Goal: Task Accomplishment & Management: Use online tool/utility

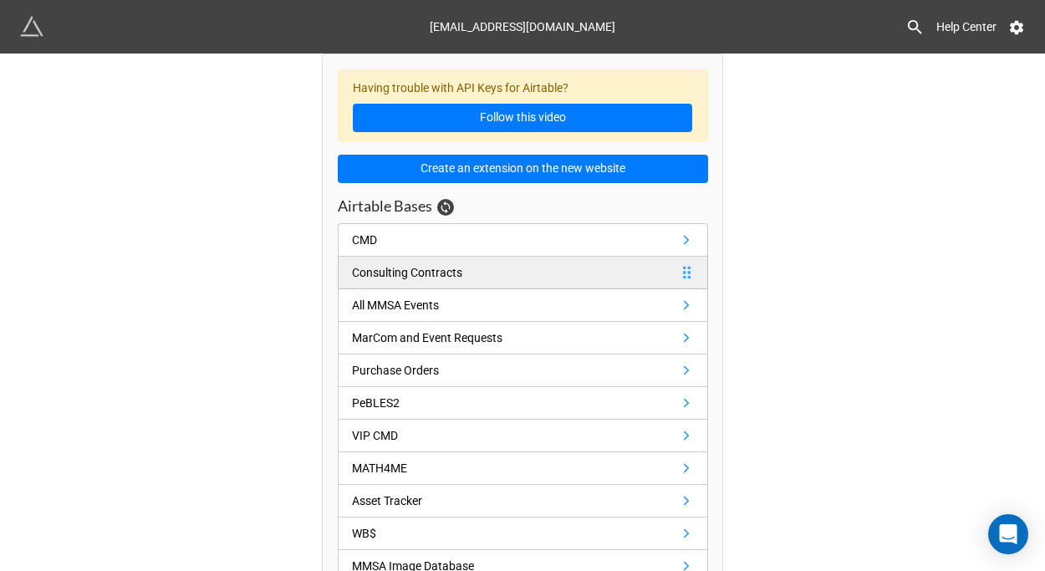
scroll to position [22, 0]
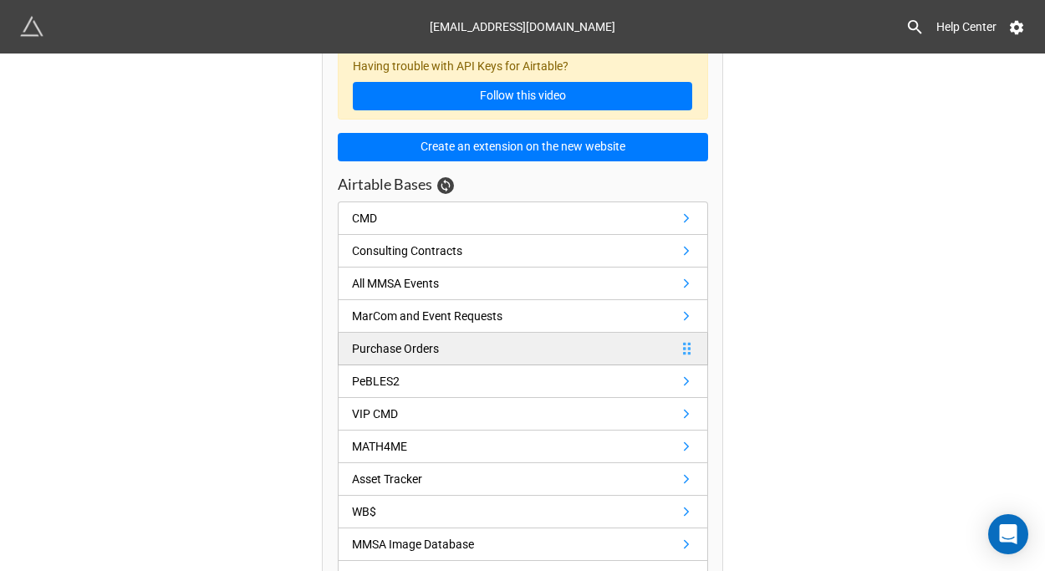
click at [483, 351] on link "Purchase Orders" at bounding box center [523, 349] width 370 height 33
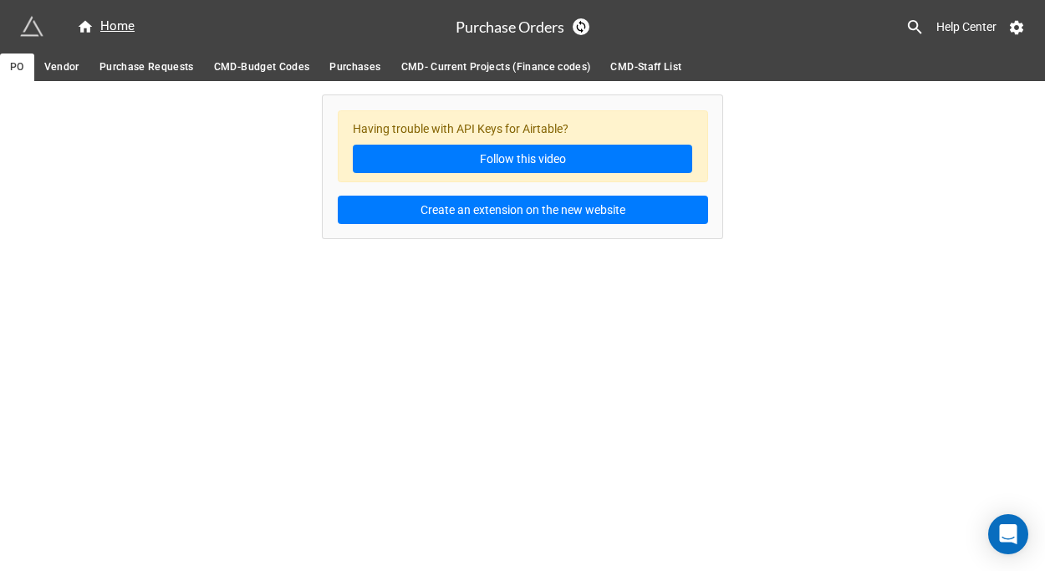
click at [140, 75] on span "Purchase Requests" at bounding box center [146, 68] width 94 height 18
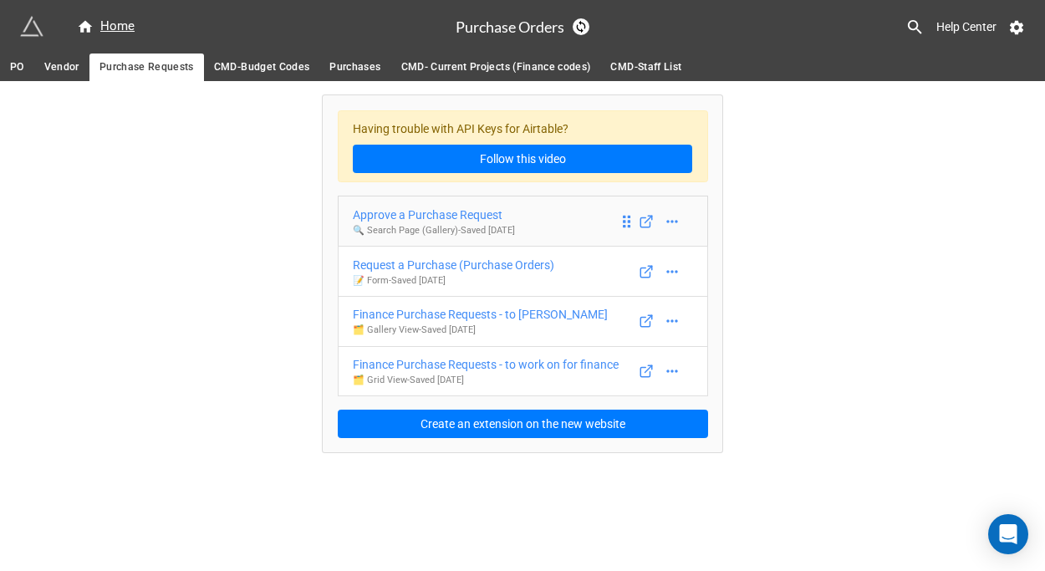
click at [421, 225] on p "🔍 Search Page (Gallery) - Saved [DATE]" at bounding box center [434, 230] width 162 height 13
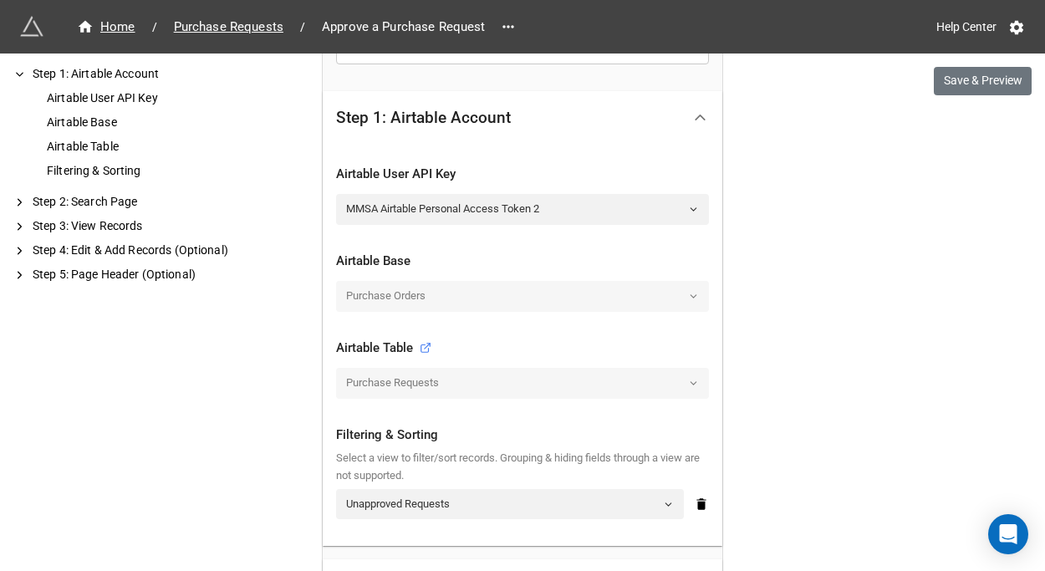
scroll to position [301, 0]
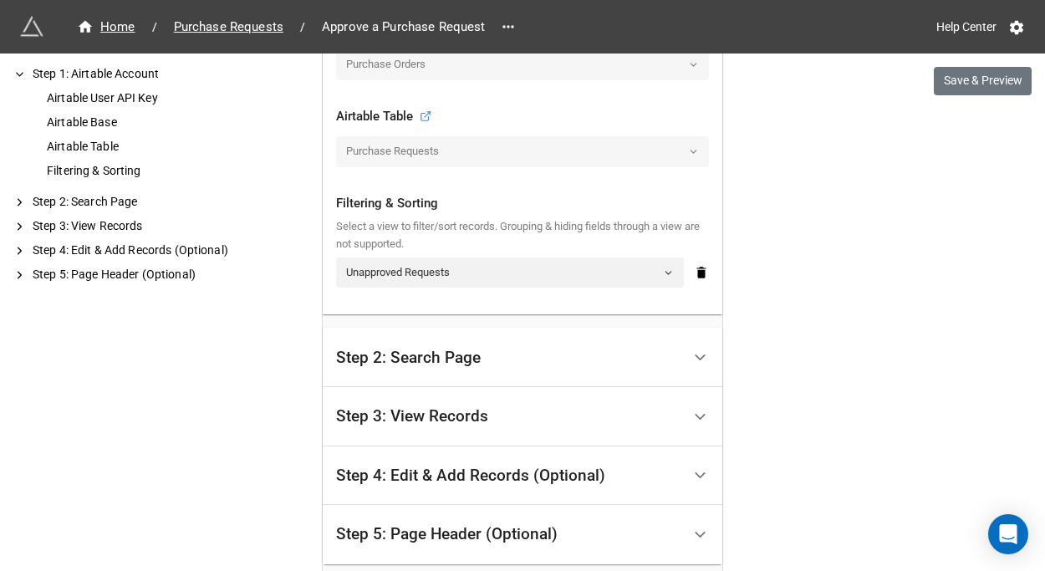
click at [419, 365] on div "Step 2: Search Page" at bounding box center [408, 357] width 145 height 17
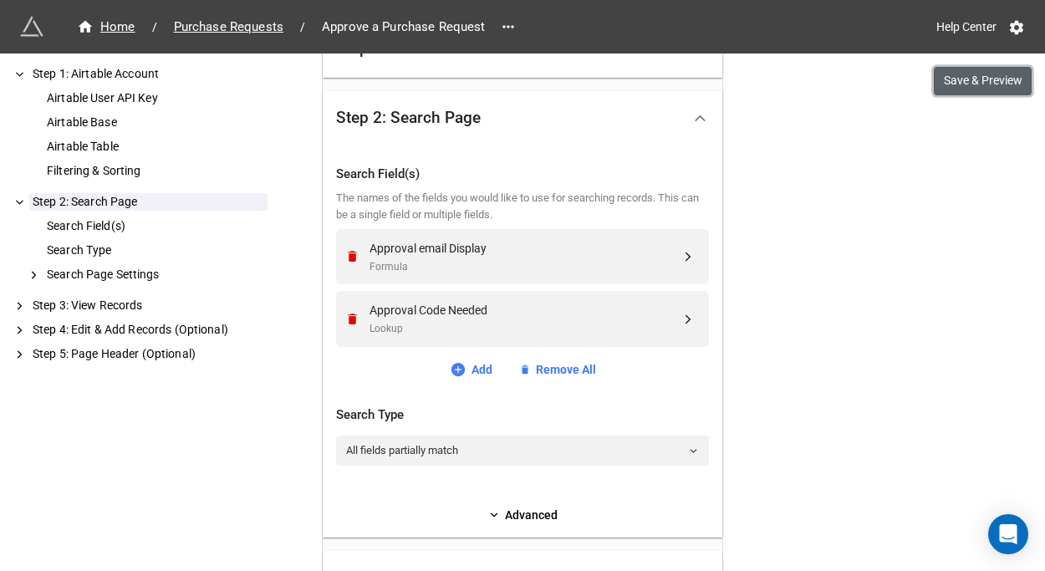
click at [939, 78] on button "Save & Preview" at bounding box center [983, 81] width 98 height 28
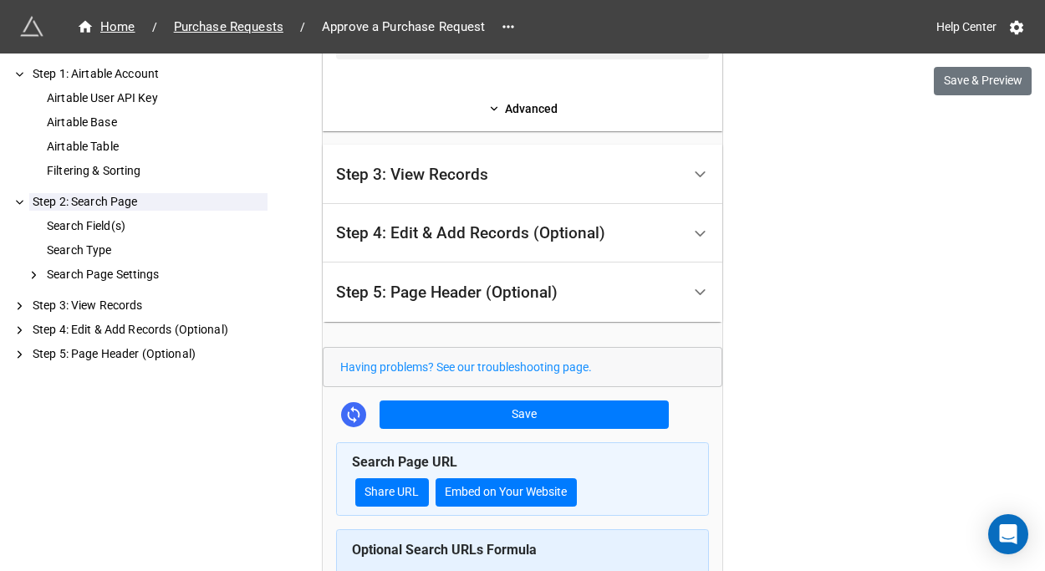
click at [513, 181] on div "Step 3: View Records" at bounding box center [508, 174] width 345 height 39
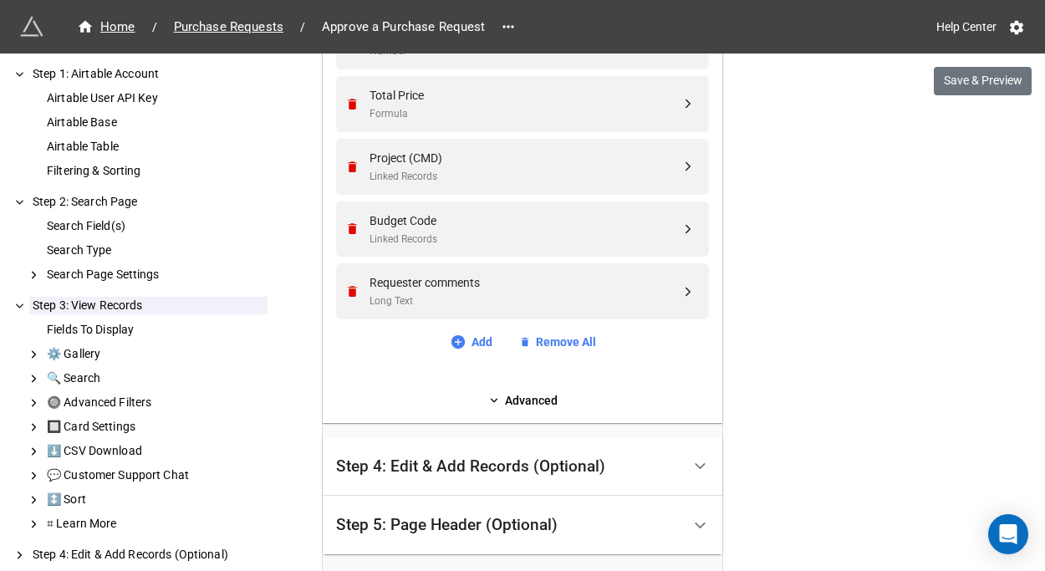
scroll to position [734, 0]
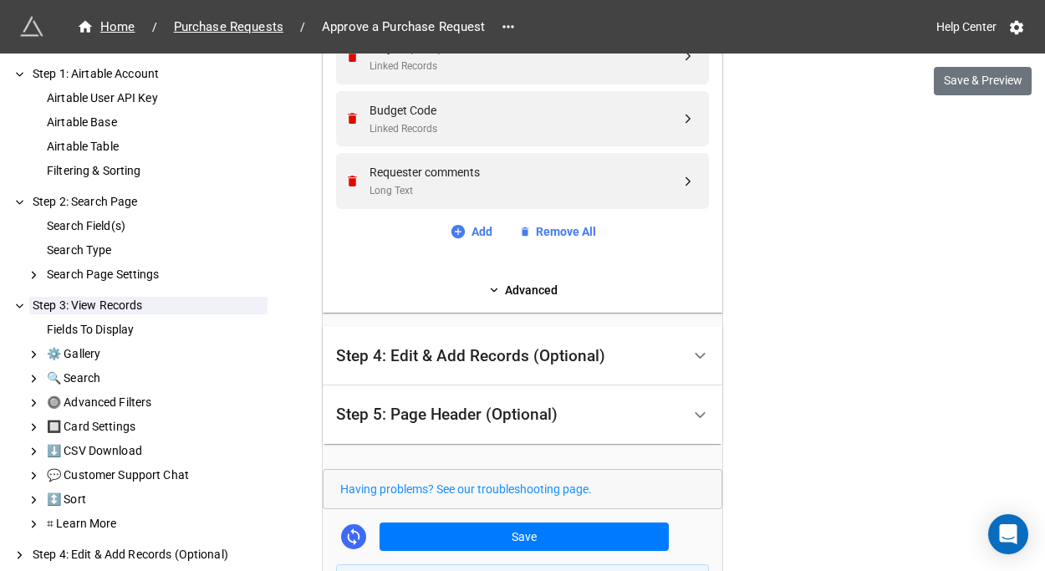
click at [507, 362] on div "Step 4: Edit & Add Records (Optional)" at bounding box center [470, 356] width 269 height 17
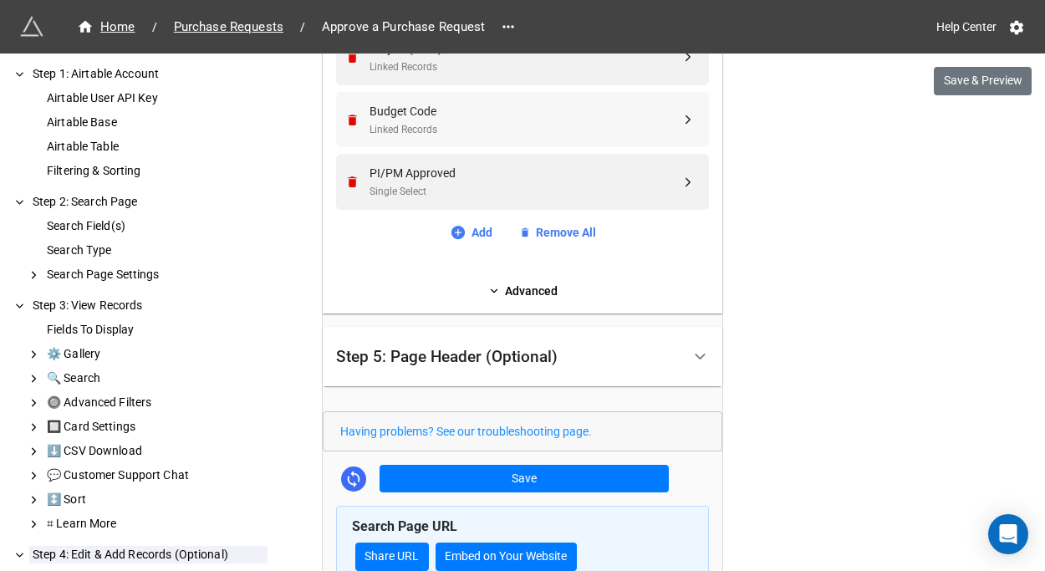
scroll to position [852, 0]
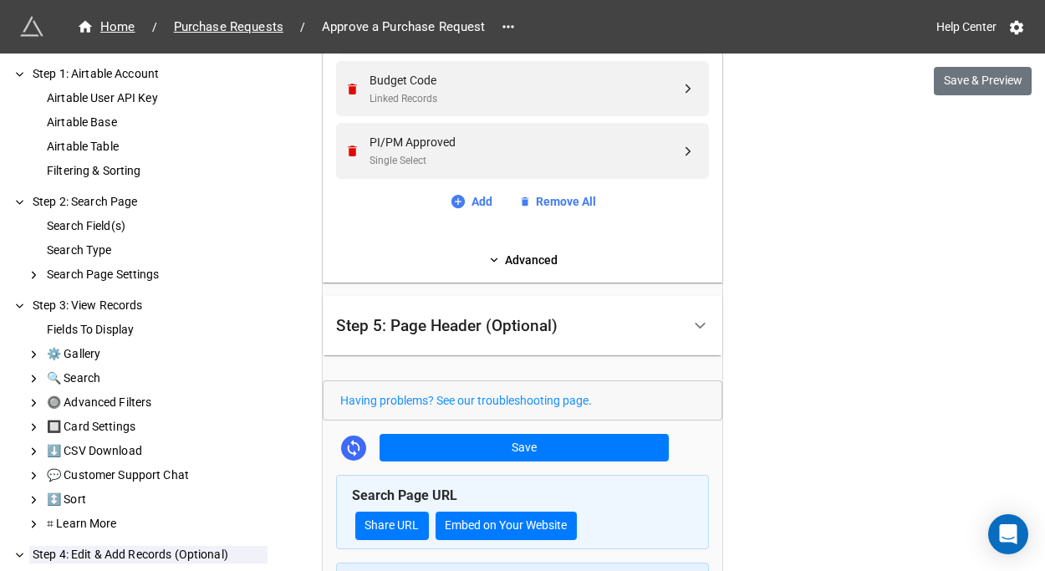
click at [482, 312] on div "Step 5: Page Header (Optional)" at bounding box center [508, 325] width 345 height 39
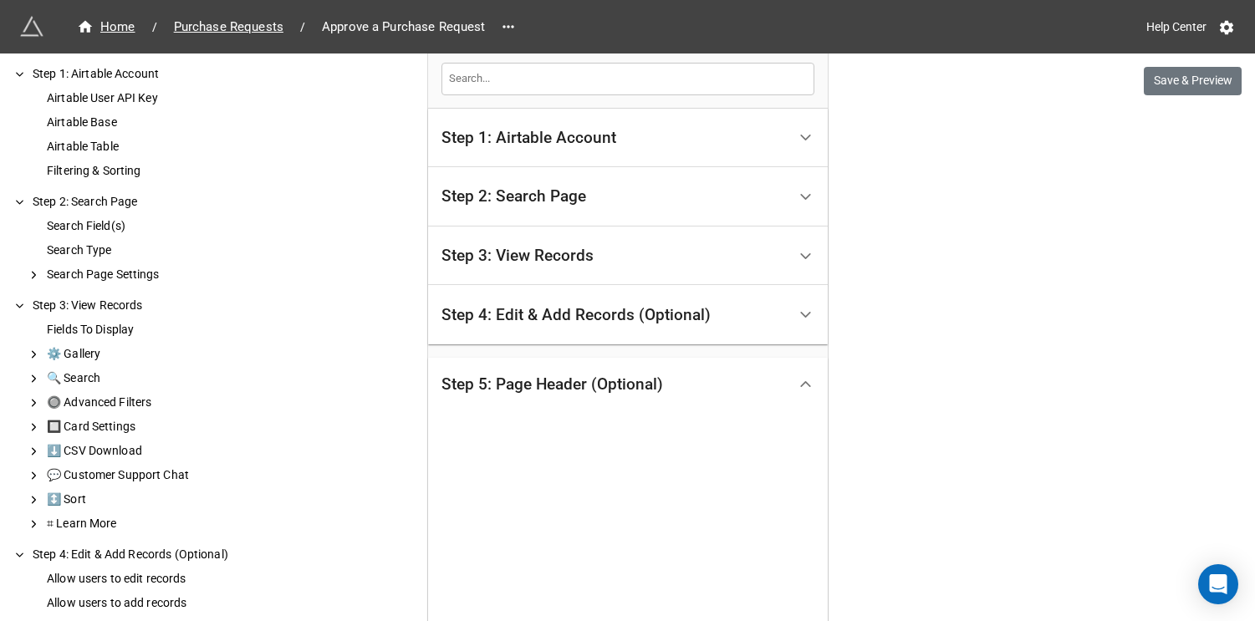
scroll to position [229, 0]
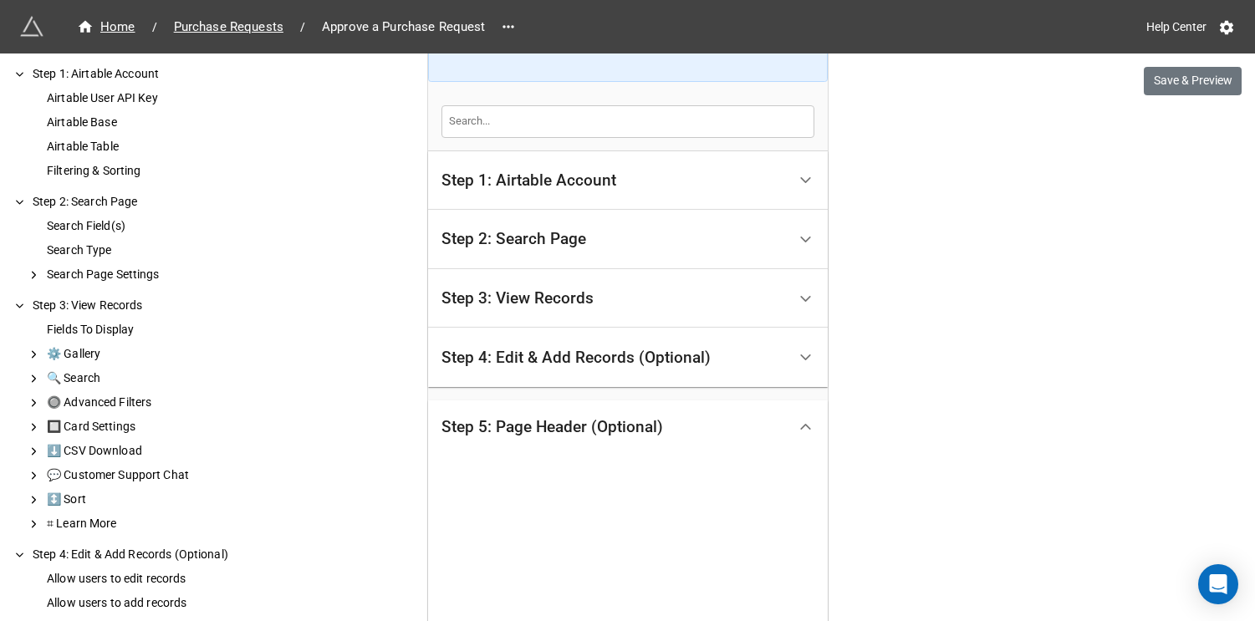
click at [651, 359] on div "Step 4: Edit & Add Records (Optional)" at bounding box center [575, 357] width 269 height 17
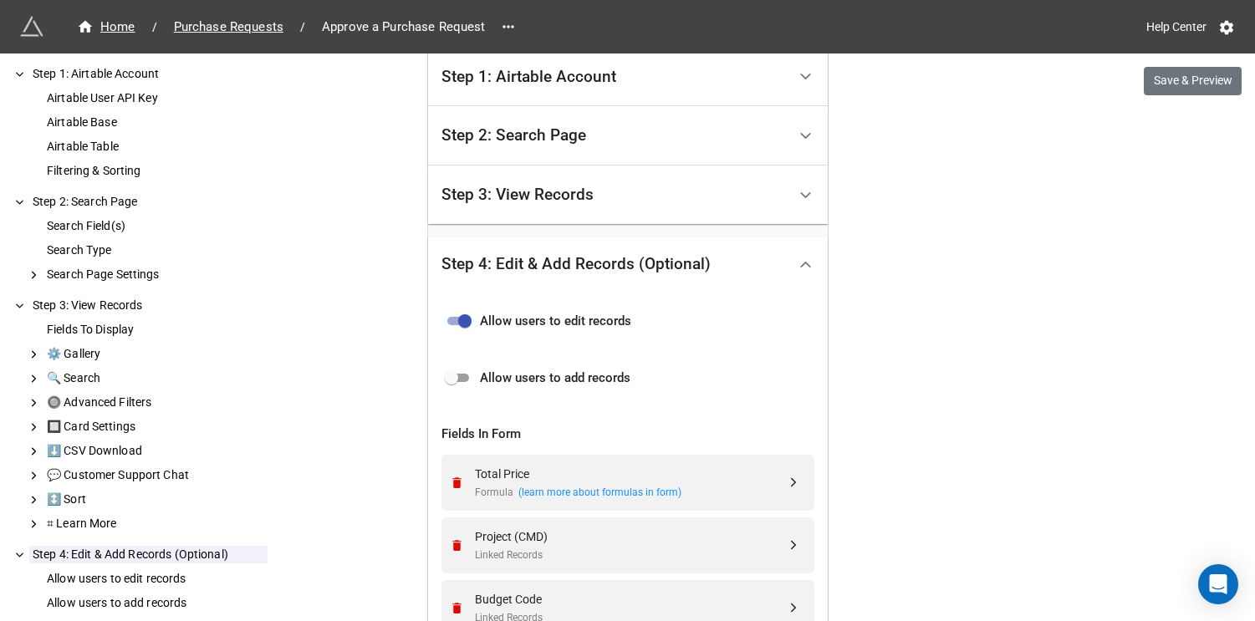
scroll to position [0, 0]
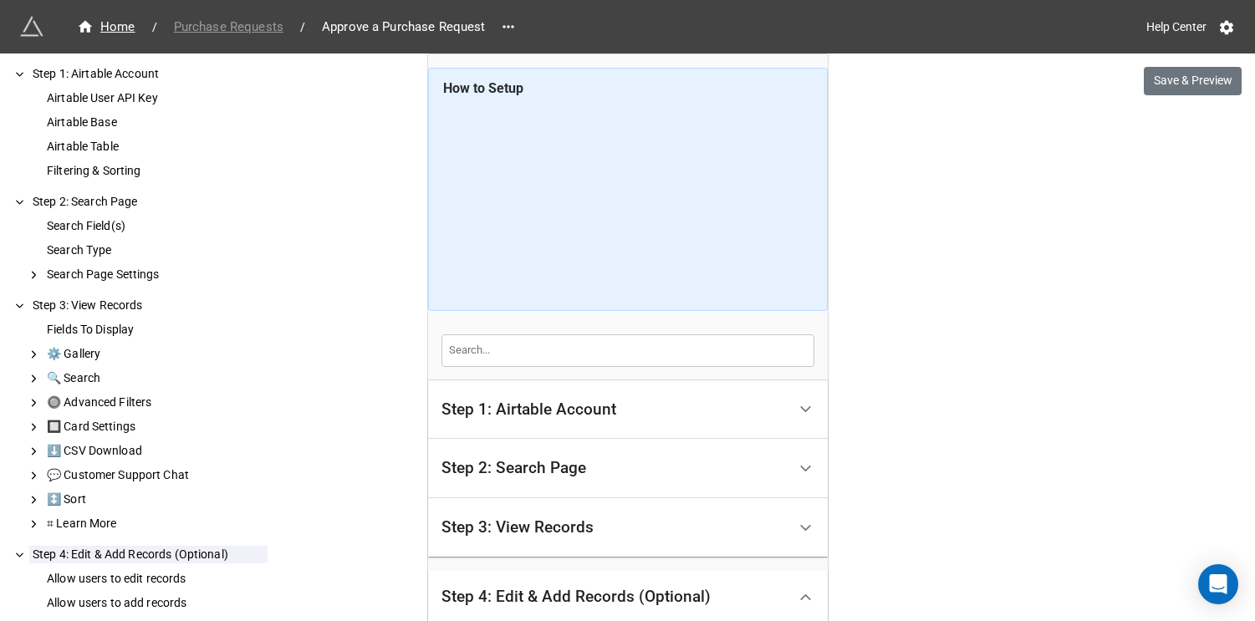
click at [221, 28] on span "Purchase Requests" at bounding box center [229, 27] width 130 height 19
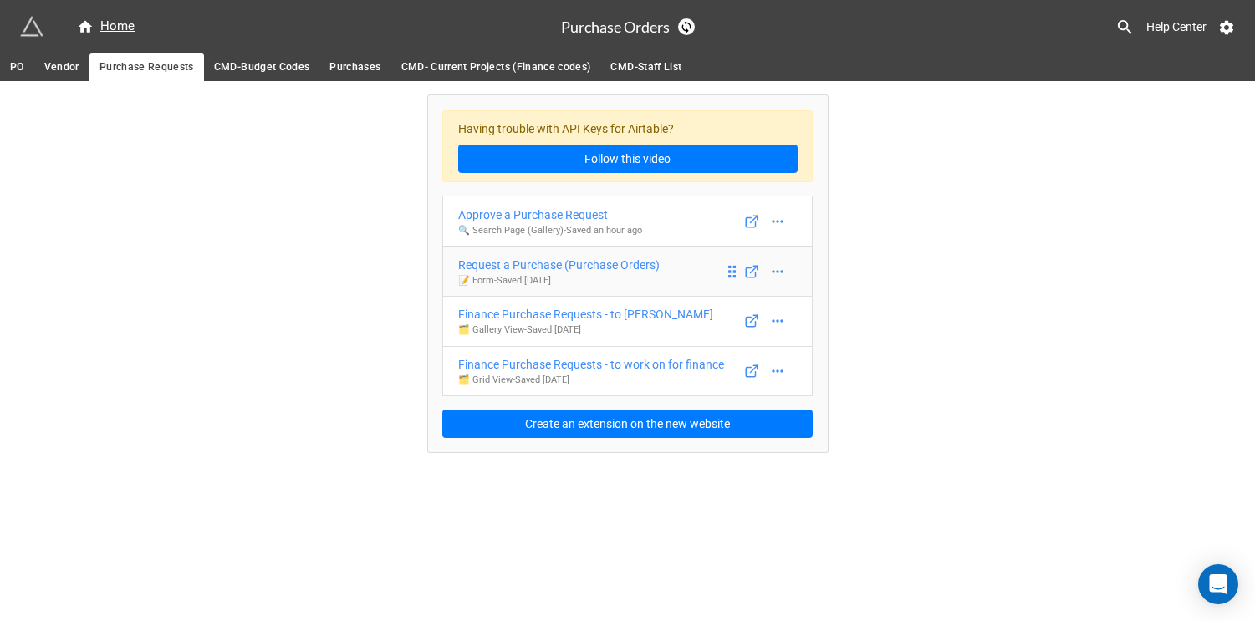
click at [572, 254] on link "Request a Purchase (Purchase Orders) 📝 Form - Saved [DATE]" at bounding box center [627, 271] width 370 height 51
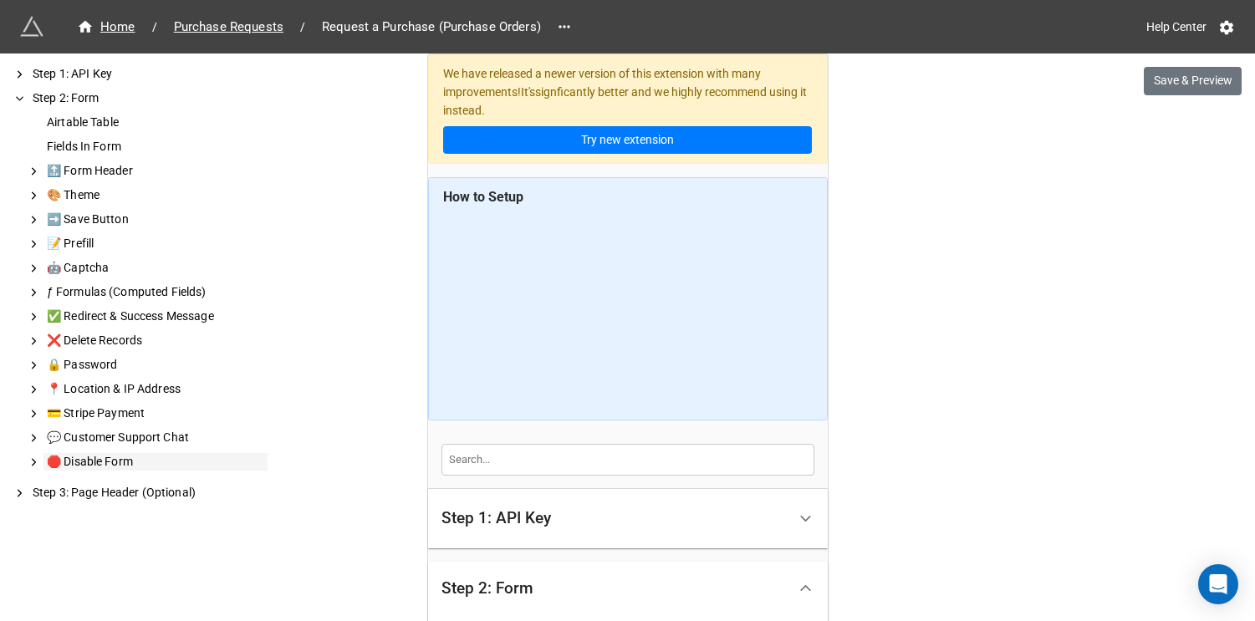
click at [124, 461] on div "🛑 Disable Form" at bounding box center [155, 462] width 224 height 18
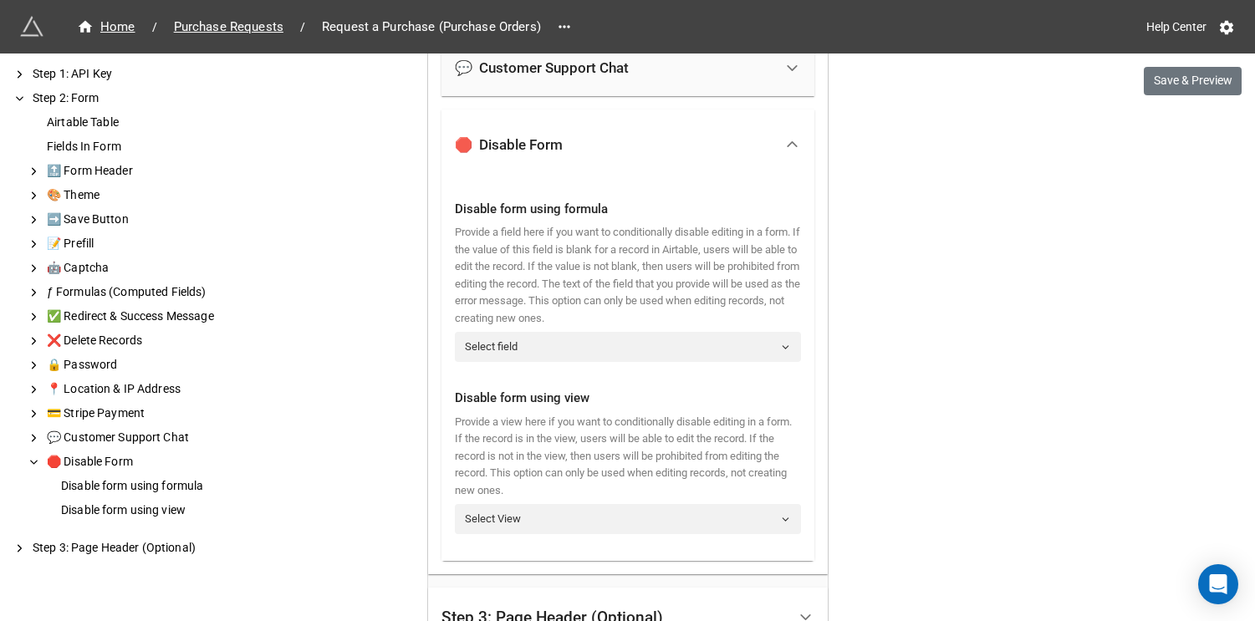
scroll to position [2441, 0]
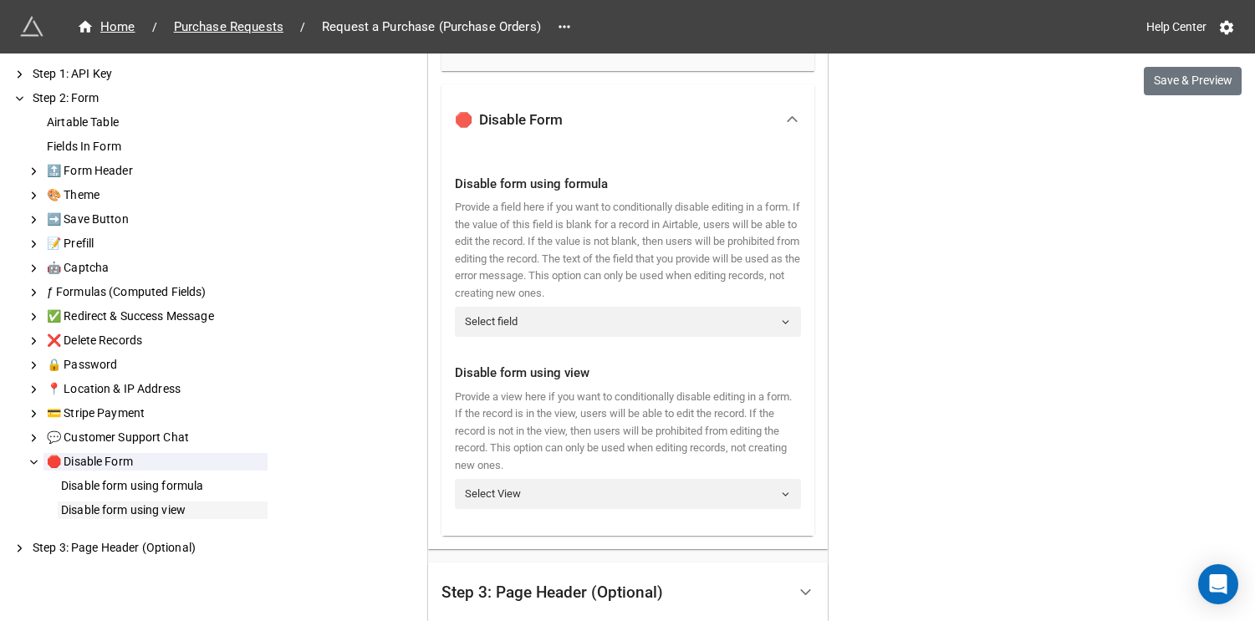
click at [230, 509] on div "Disable form using view" at bounding box center [163, 511] width 210 height 18
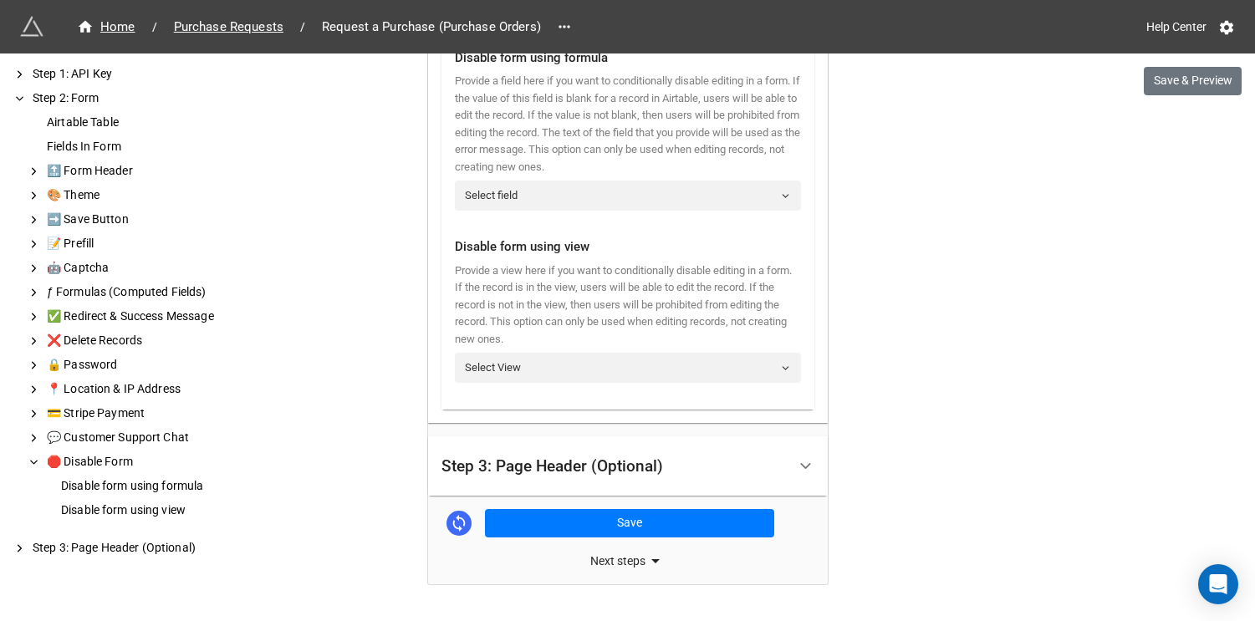
scroll to position [2530, 0]
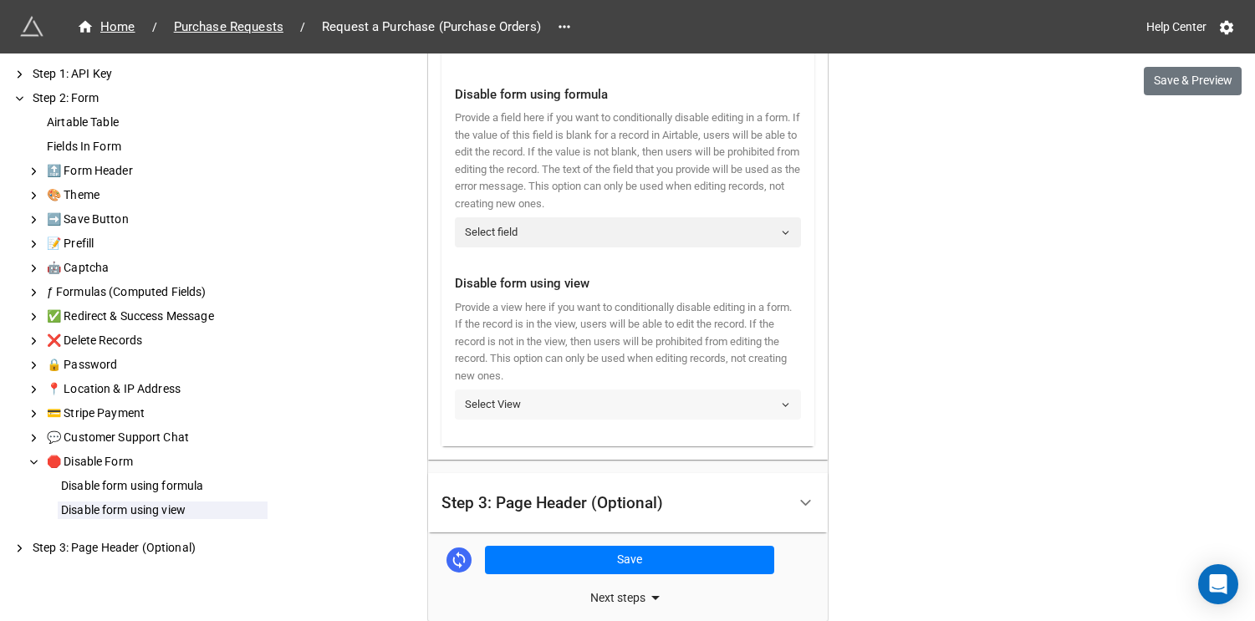
click at [505, 397] on link "Select View" at bounding box center [628, 405] width 346 height 30
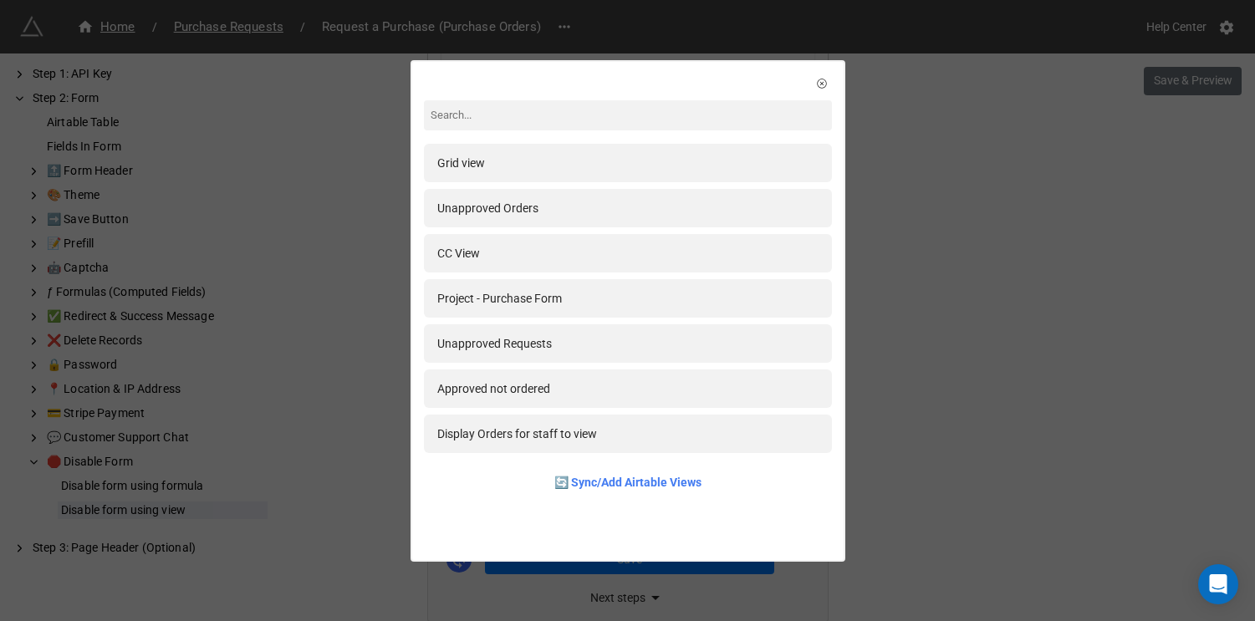
click at [902, 122] on div "Grid view Unapproved Orders CC View Project - Purchase Form Unapproved Requests…" at bounding box center [627, 310] width 1255 height 621
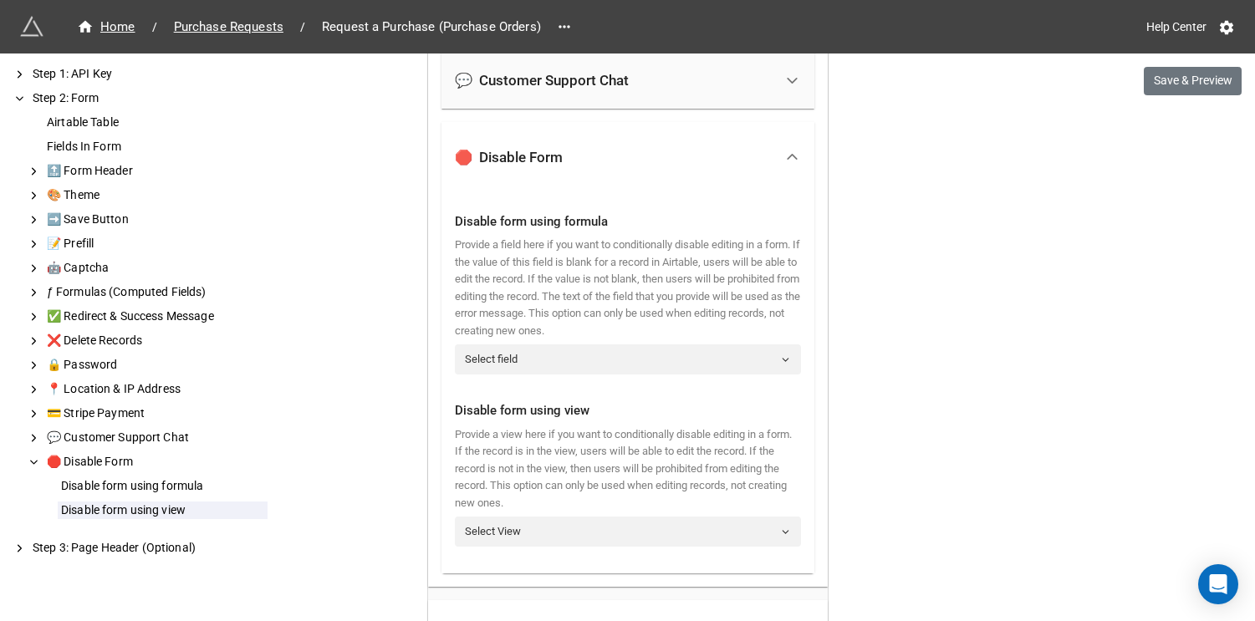
scroll to position [2401, 0]
click at [643, 351] on link "Select field" at bounding box center [628, 361] width 346 height 30
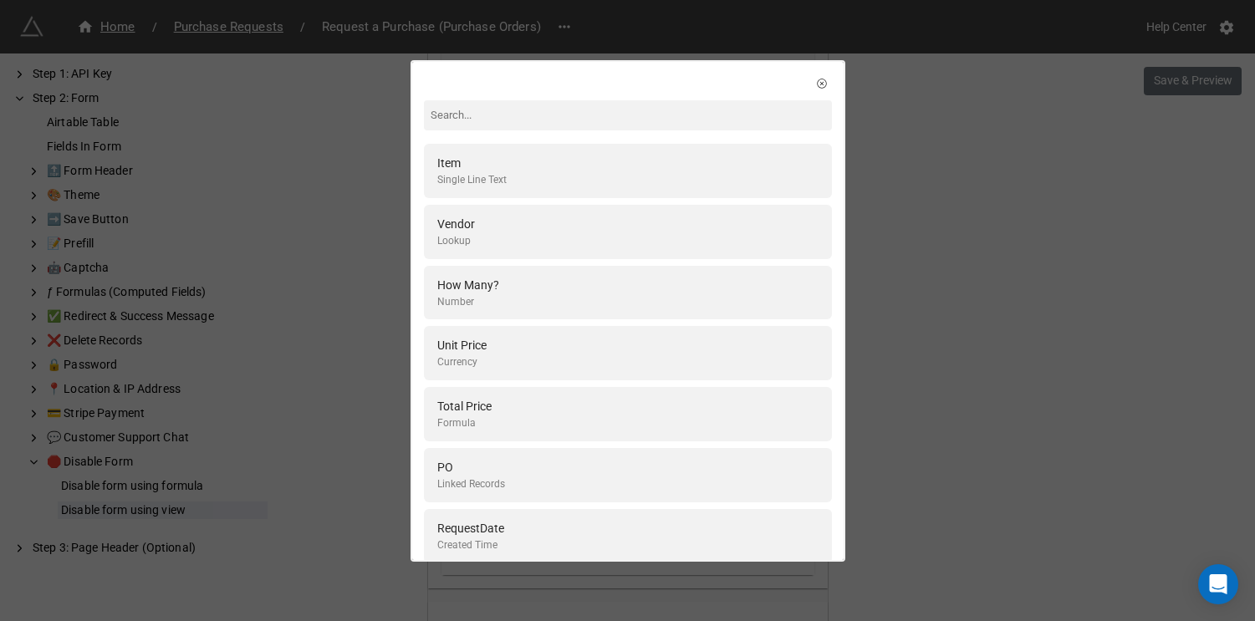
click at [930, 339] on div "Item Single Line Text Vendor Lookup How Many? Number Unit Price Currency Total …" at bounding box center [627, 310] width 1255 height 621
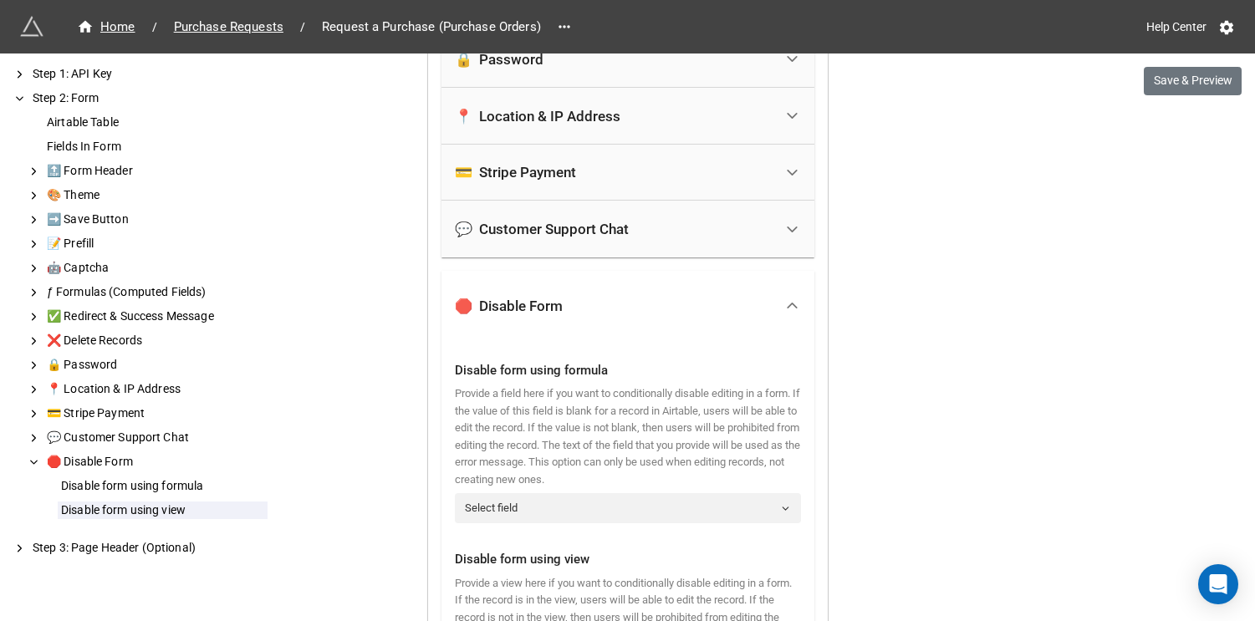
scroll to position [2250, 0]
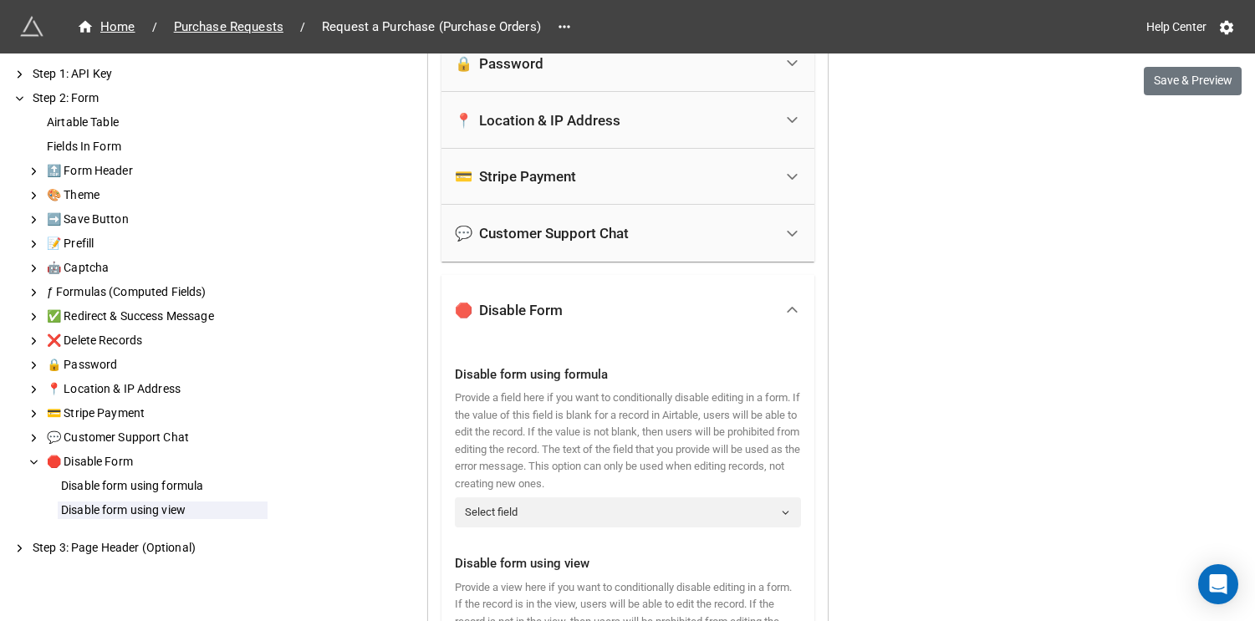
click at [755, 304] on div "🛑 Disable Form" at bounding box center [614, 310] width 319 height 37
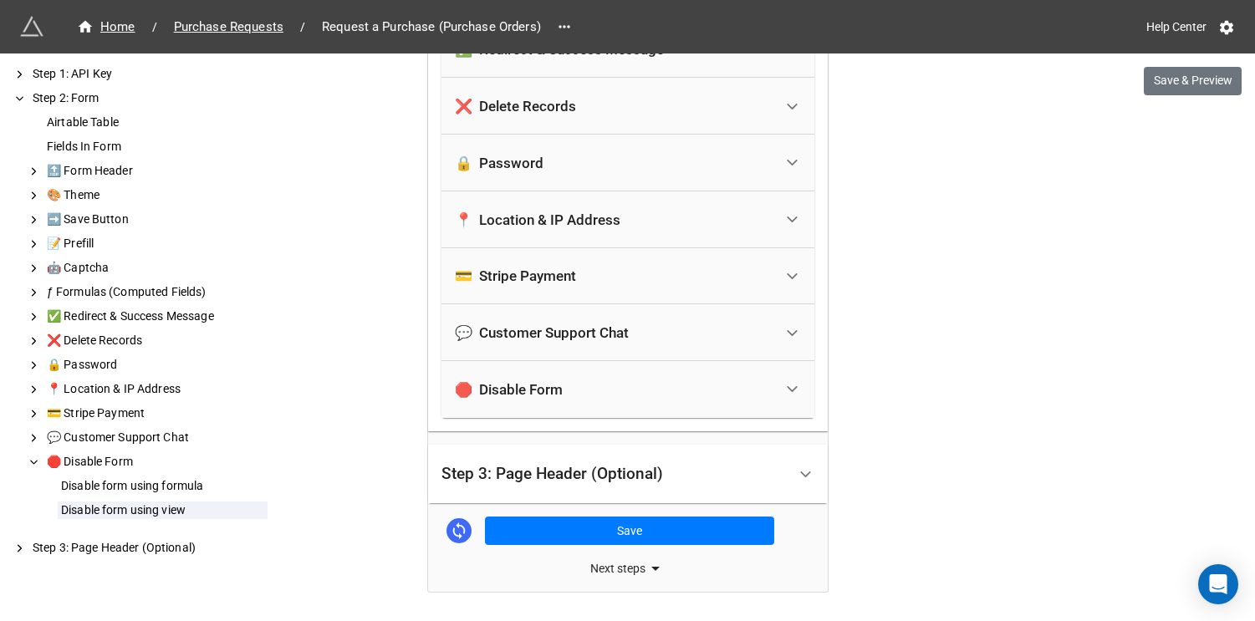
scroll to position [2204, 0]
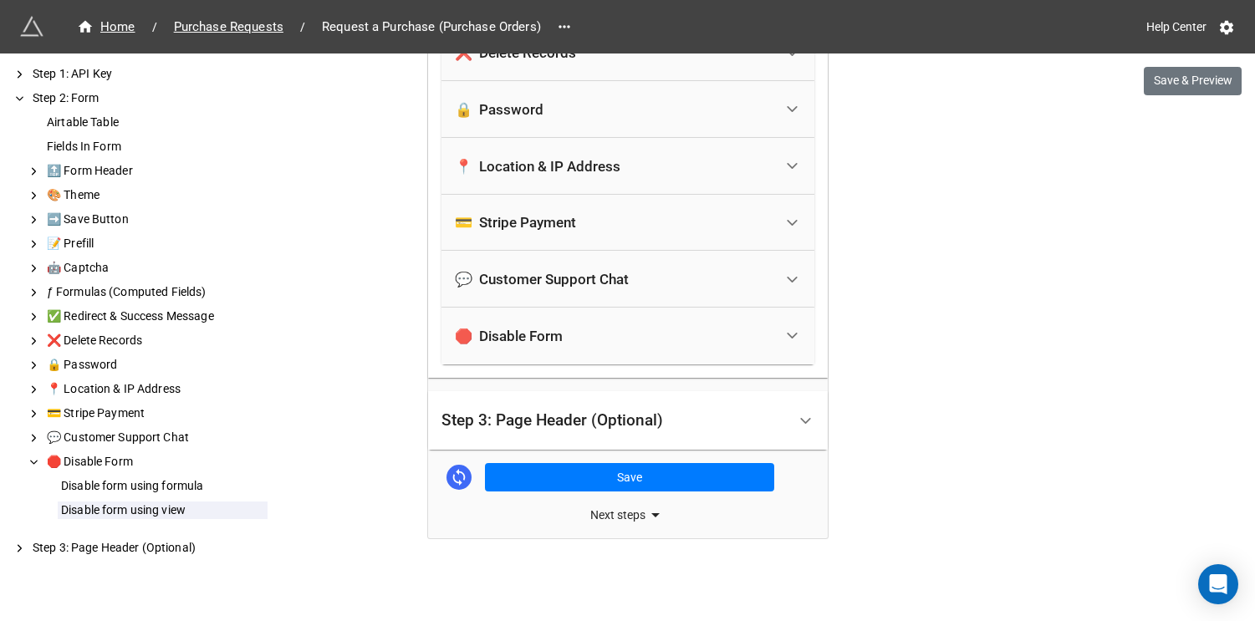
click at [689, 420] on div "Step 3: Page Header (Optional)" at bounding box center [613, 420] width 345 height 39
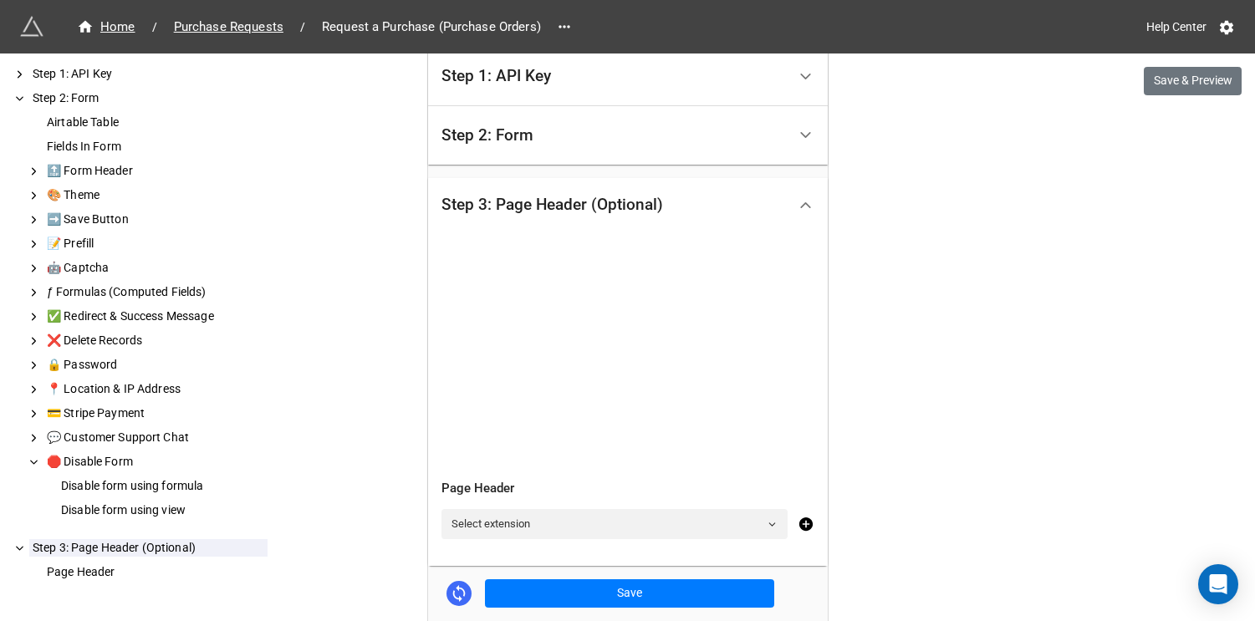
scroll to position [558, 0]
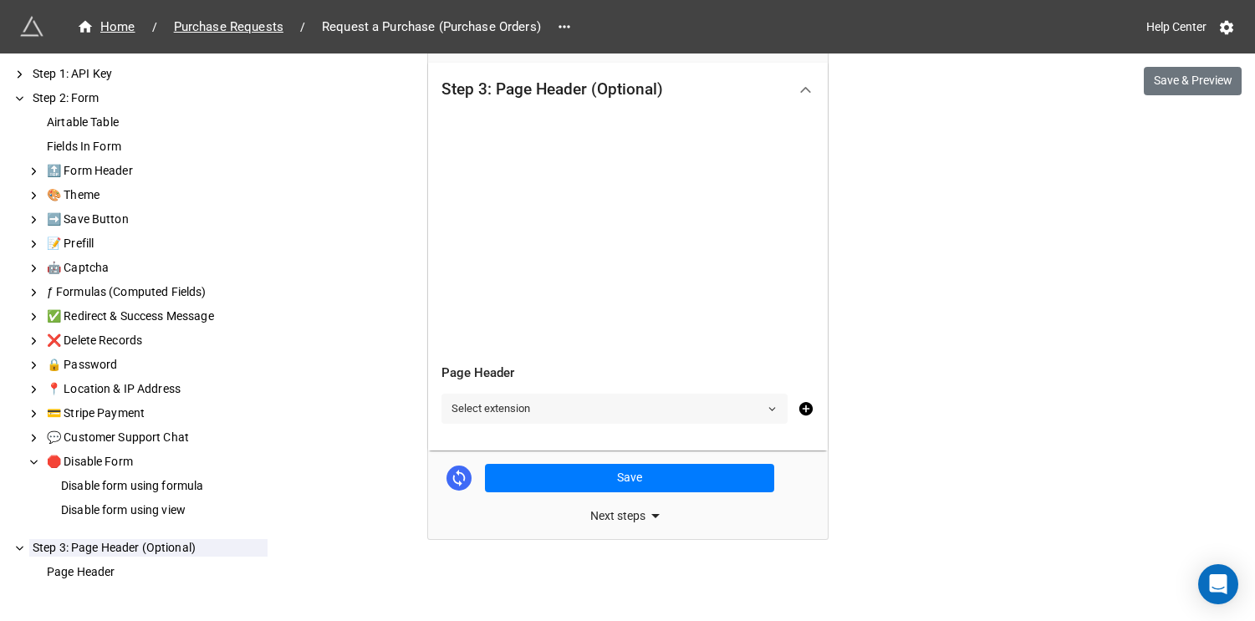
click at [689, 409] on link "Select extension" at bounding box center [614, 409] width 346 height 30
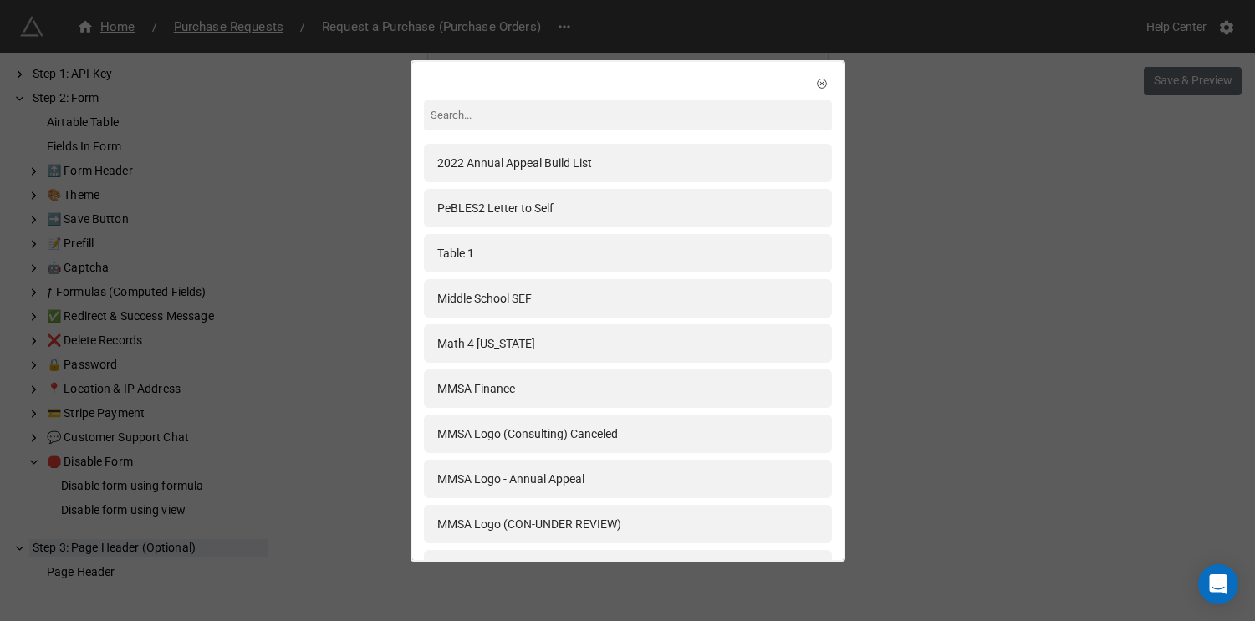
click at [879, 372] on div "2022 Annual Appeal Build List PeBLES2 Letter to Self Table 1 Middle School SEF …" at bounding box center [627, 310] width 1255 height 621
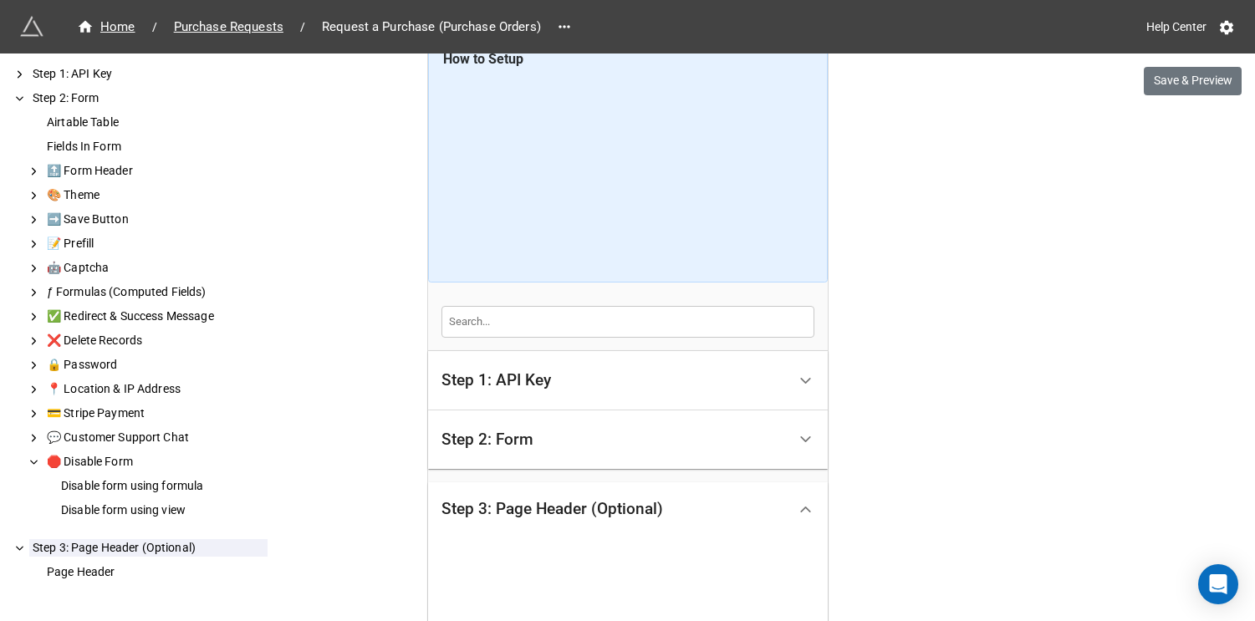
scroll to position [216, 0]
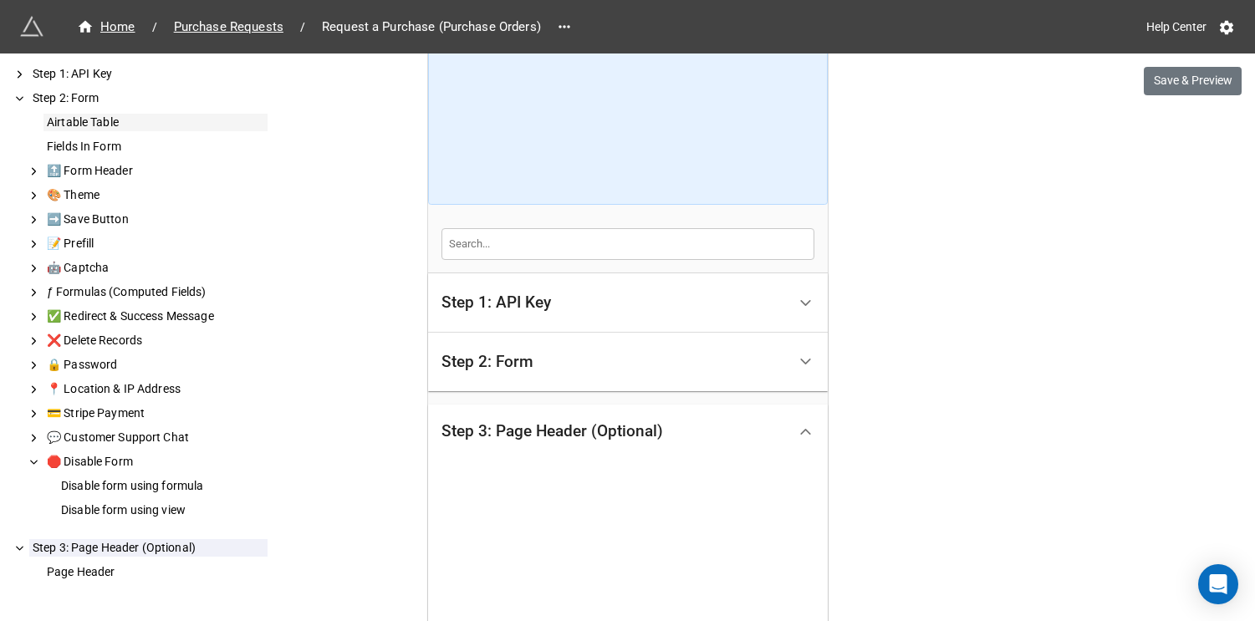
click at [102, 128] on div "Airtable Table" at bounding box center [155, 123] width 224 height 18
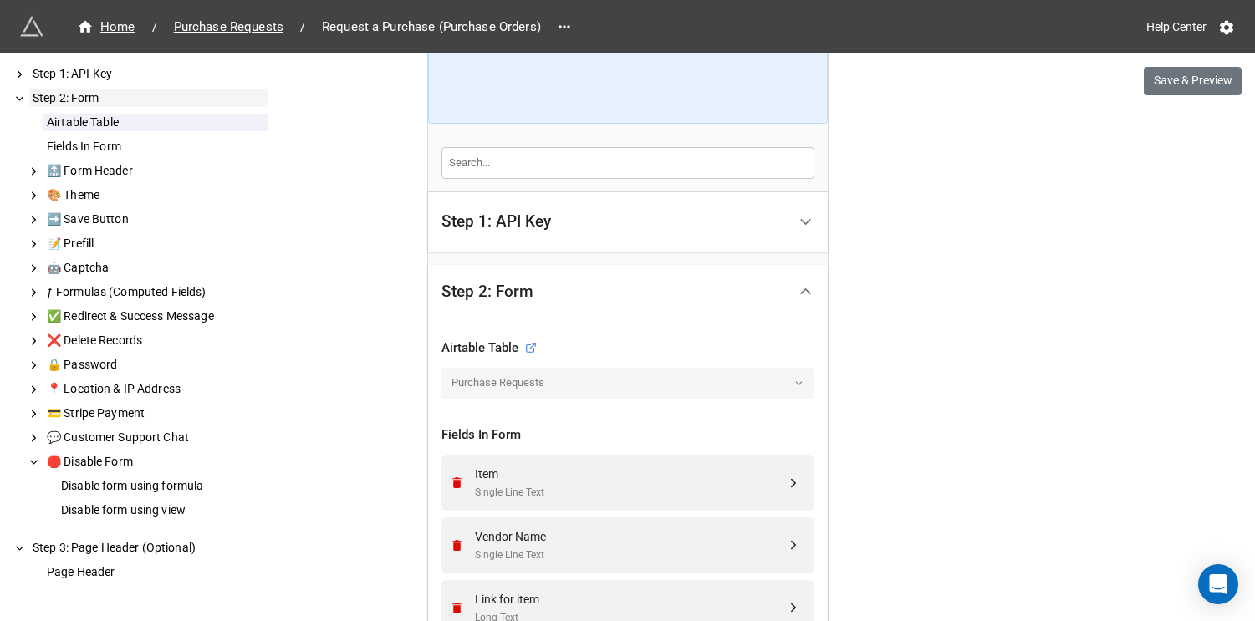
scroll to position [355, 0]
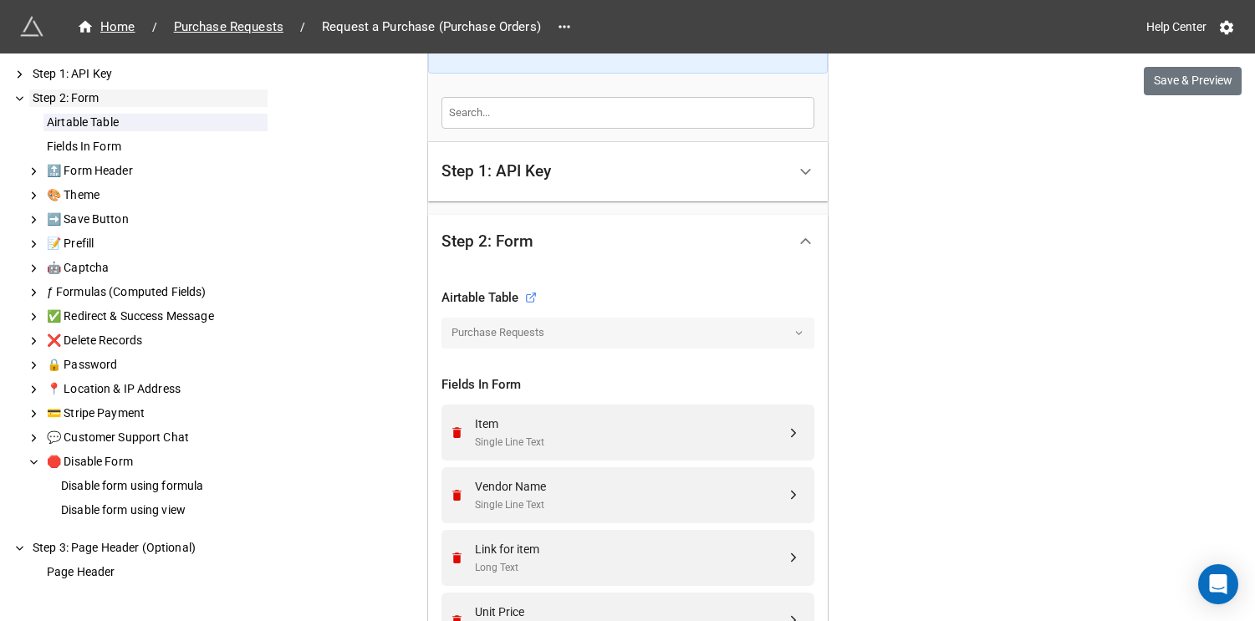
click at [102, 157] on div "Airtable Table Fields In Form 🔝 Form Header 🎨 Theme ➡️ Save Button 📝 Prefill 🤖 …" at bounding box center [148, 320] width 240 height 426
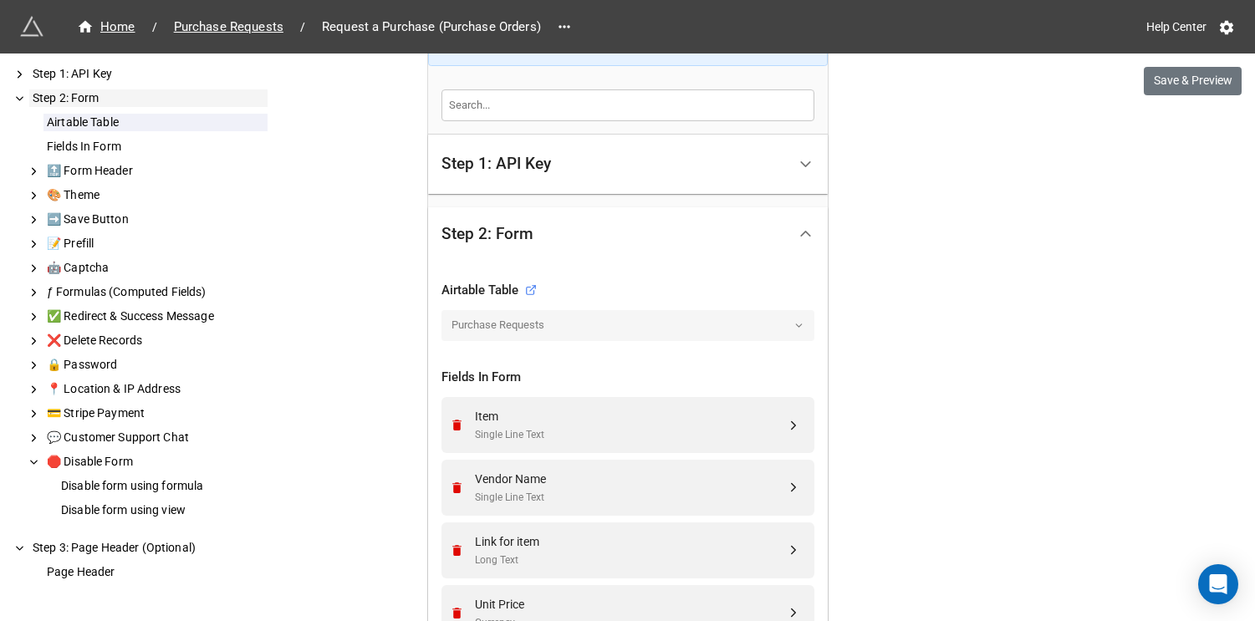
click at [102, 157] on div "Airtable Table Fields In Form 🔝 Form Header 🎨 Theme ➡️ Save Button 📝 Prefill 🤖 …" at bounding box center [148, 320] width 240 height 426
click at [106, 145] on div "Fields In Form" at bounding box center [155, 147] width 224 height 18
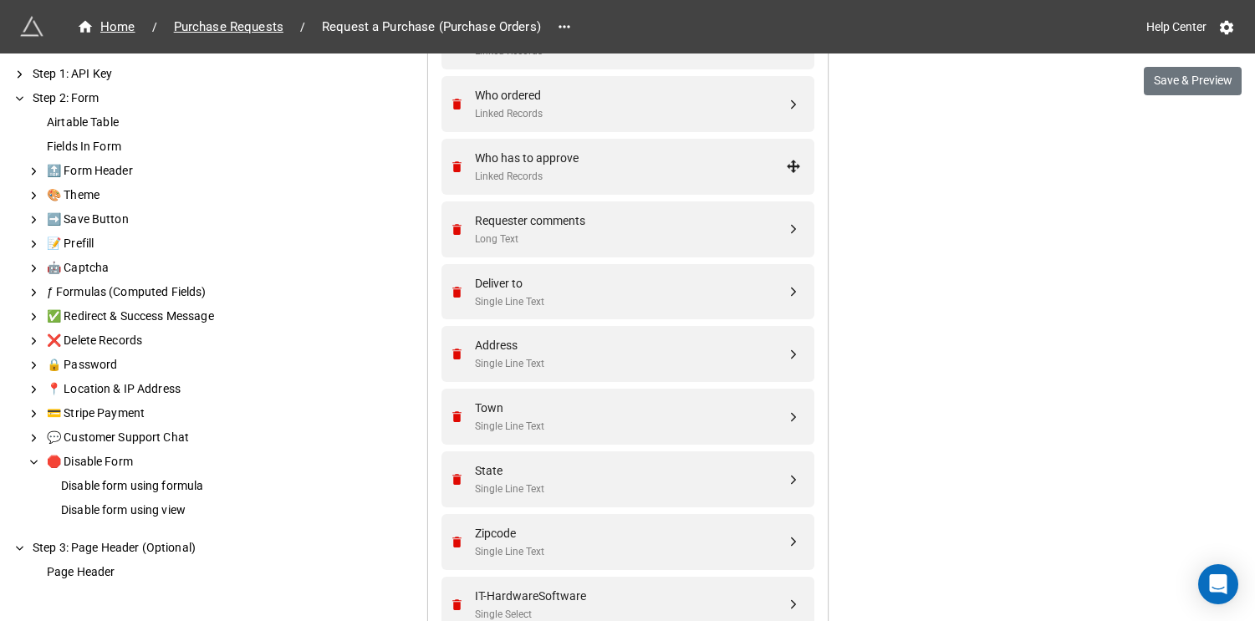
scroll to position [1207, 0]
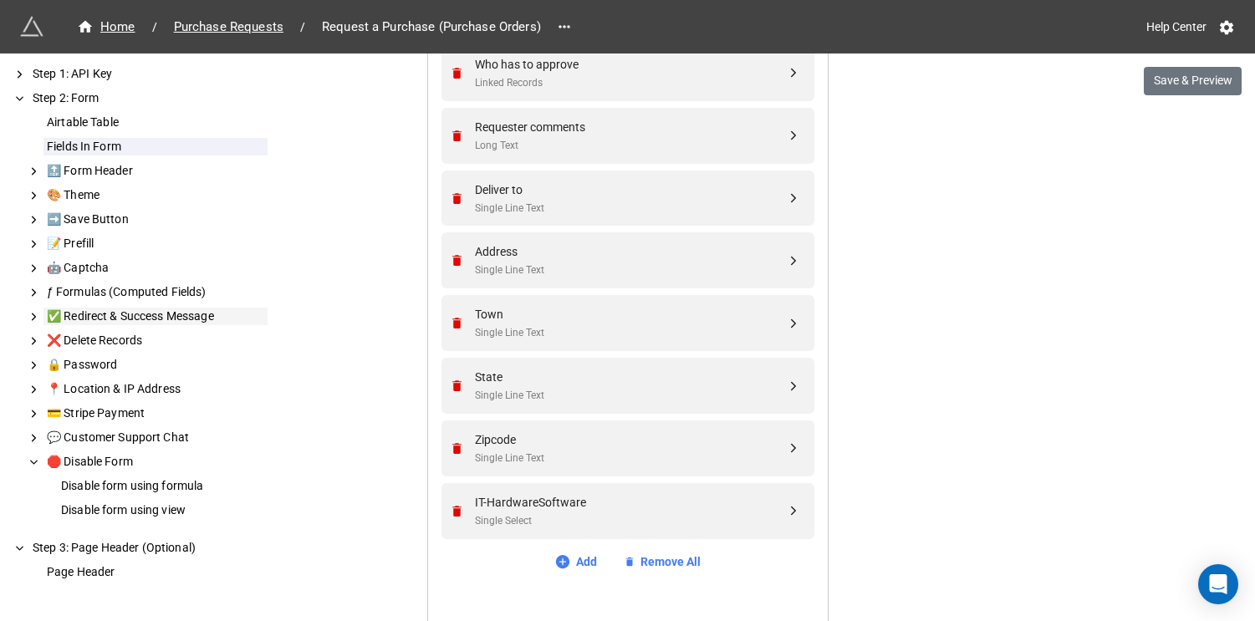
click at [136, 311] on div "✅ Redirect & Success Message" at bounding box center [155, 317] width 224 height 18
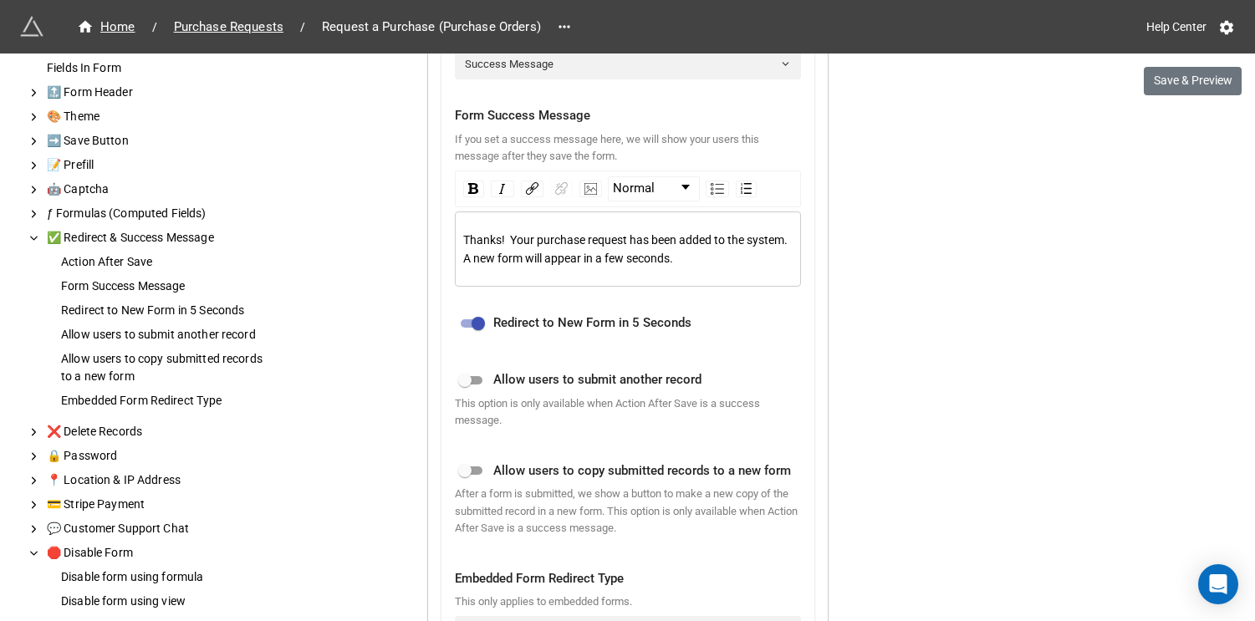
scroll to position [143, 0]
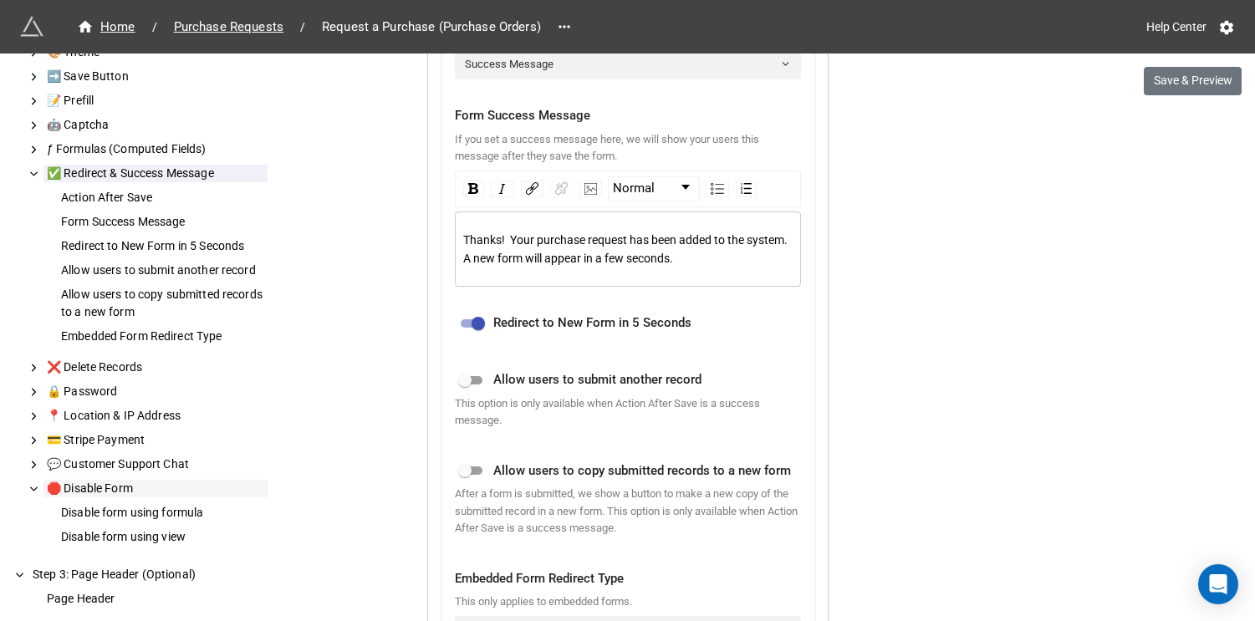
click at [198, 484] on div "🛑 Disable Form" at bounding box center [155, 489] width 224 height 18
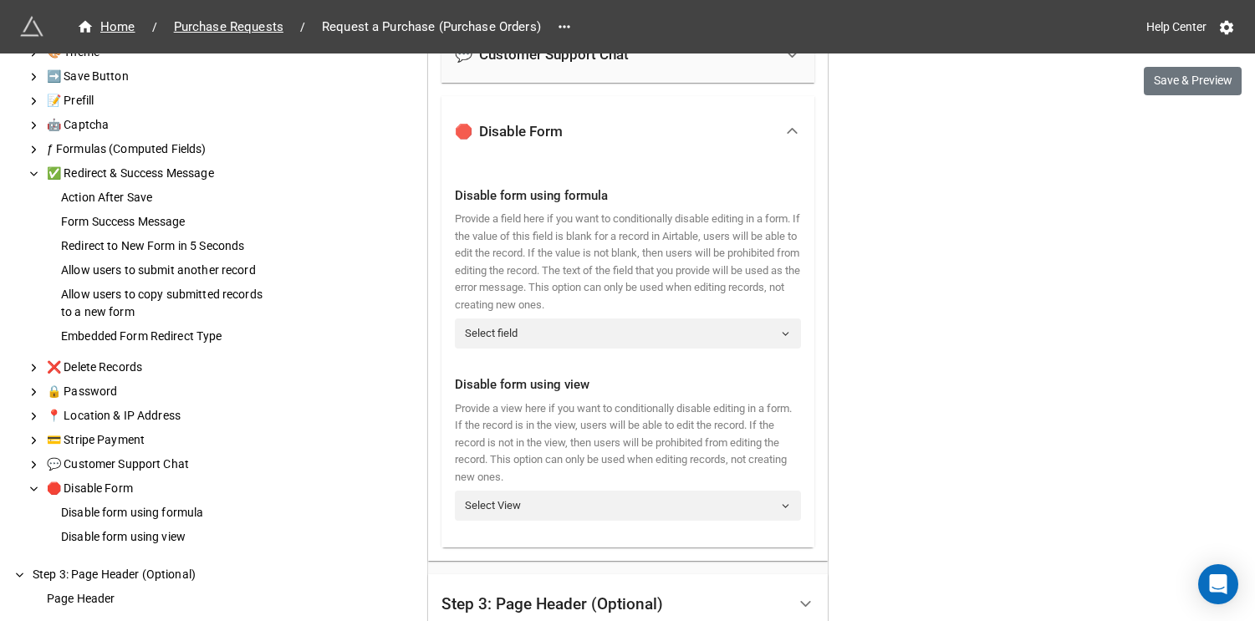
scroll to position [2441, 0]
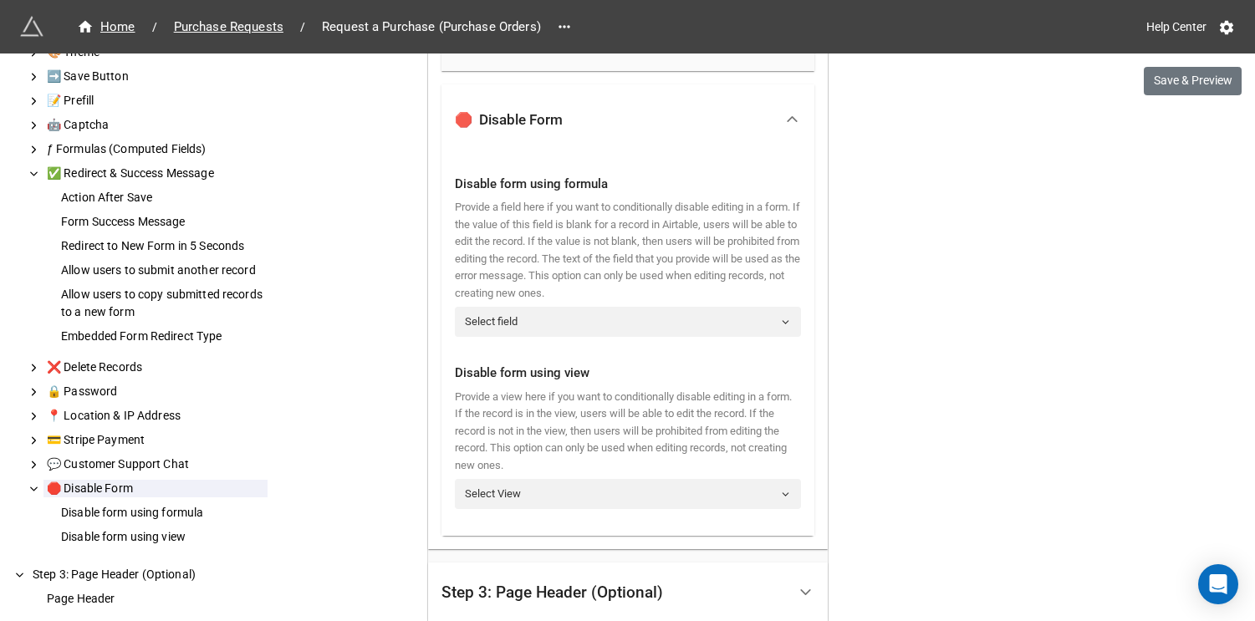
click at [548, 339] on div "Disable form using formula Provide a field here if you want to conditionally di…" at bounding box center [628, 256] width 346 height 190
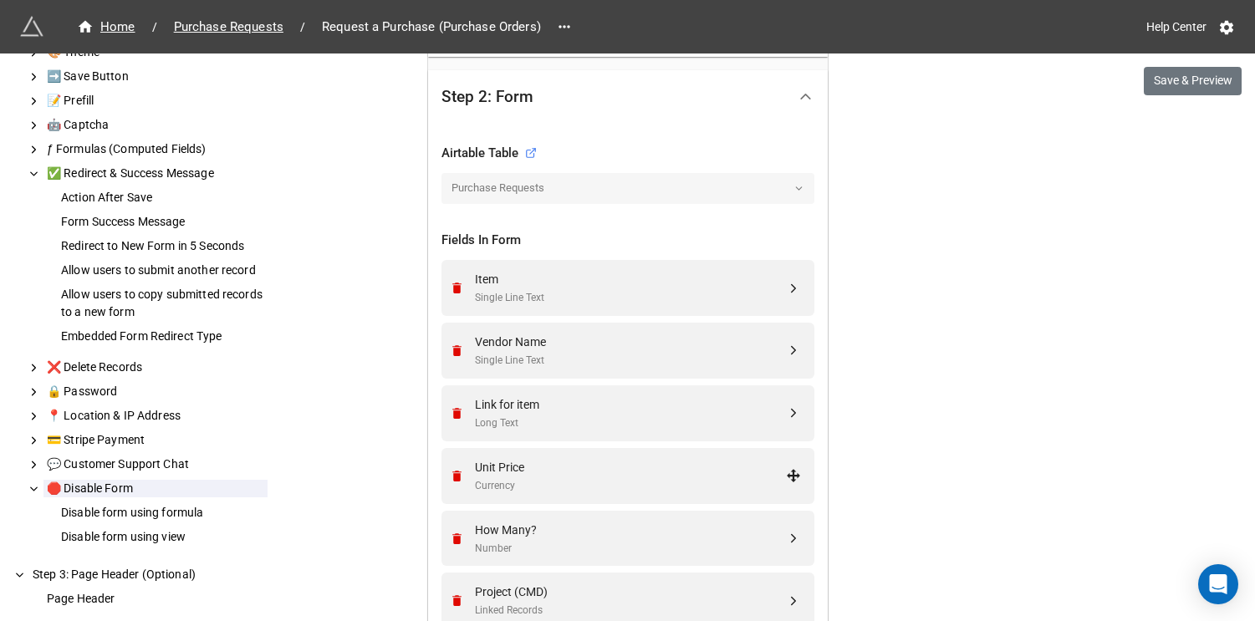
scroll to position [0, 0]
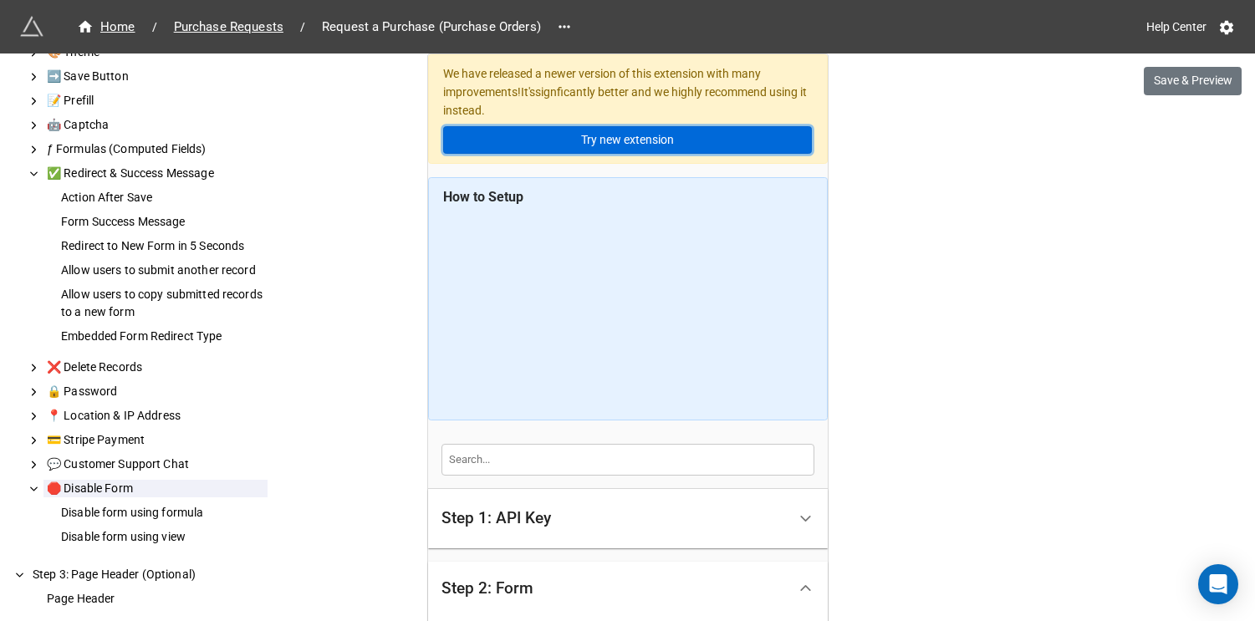
click at [562, 129] on link "Try new extension" at bounding box center [627, 140] width 369 height 28
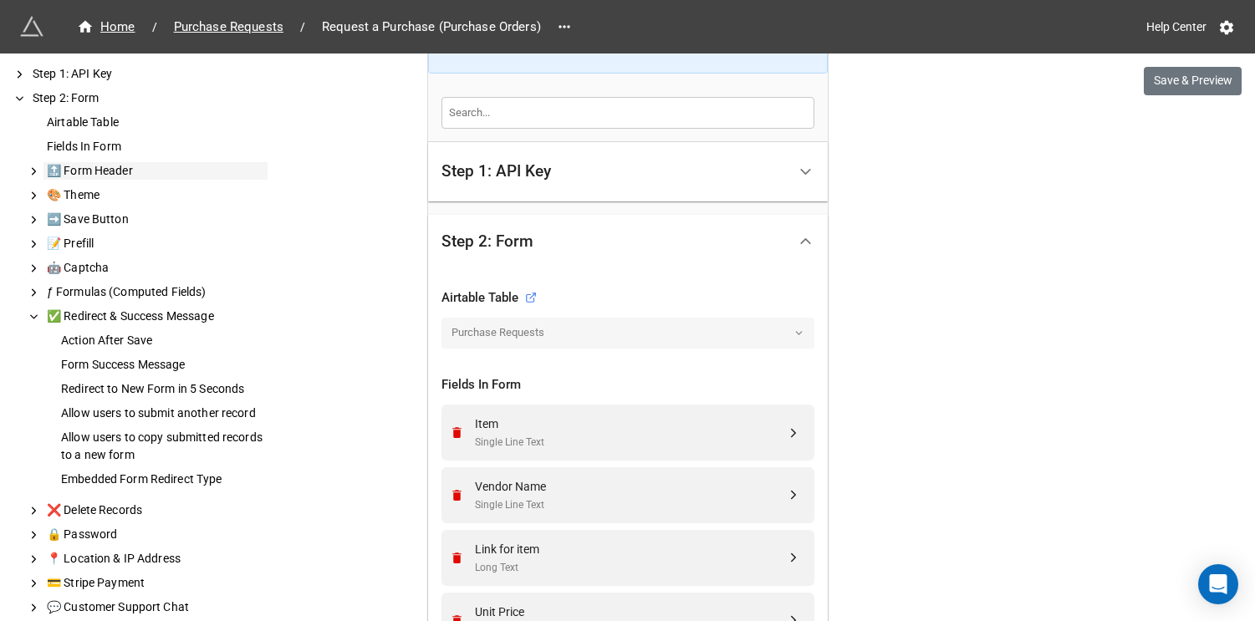
click at [204, 174] on div "🔝 Form Header" at bounding box center [155, 171] width 224 height 18
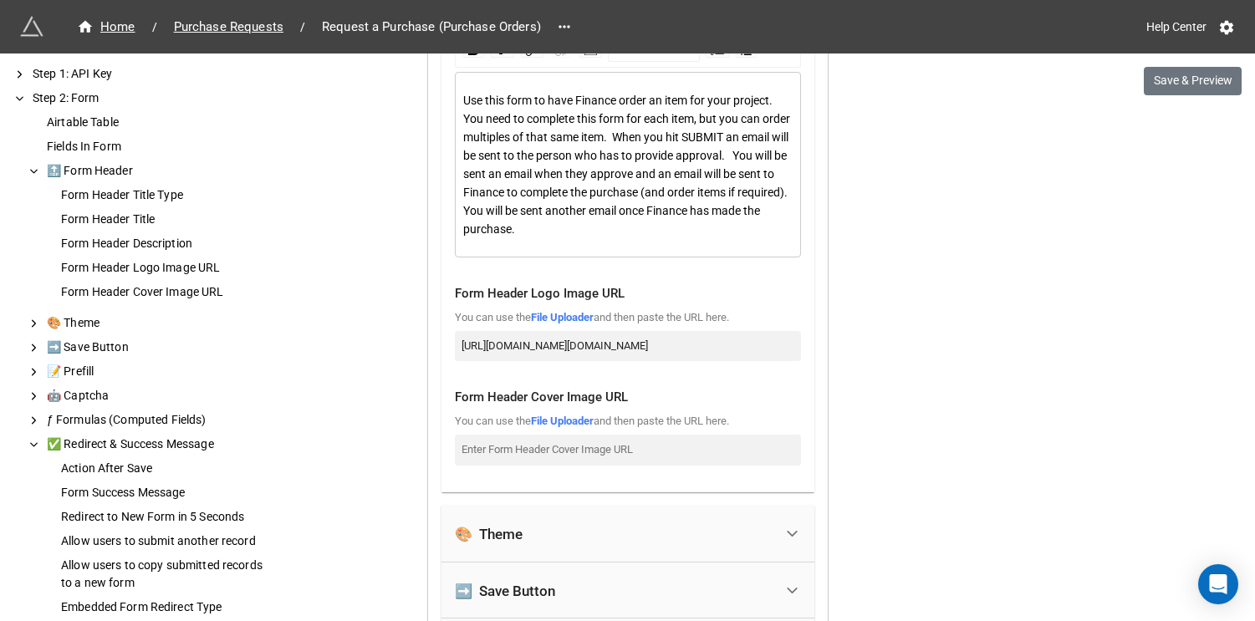
scroll to position [2124, 0]
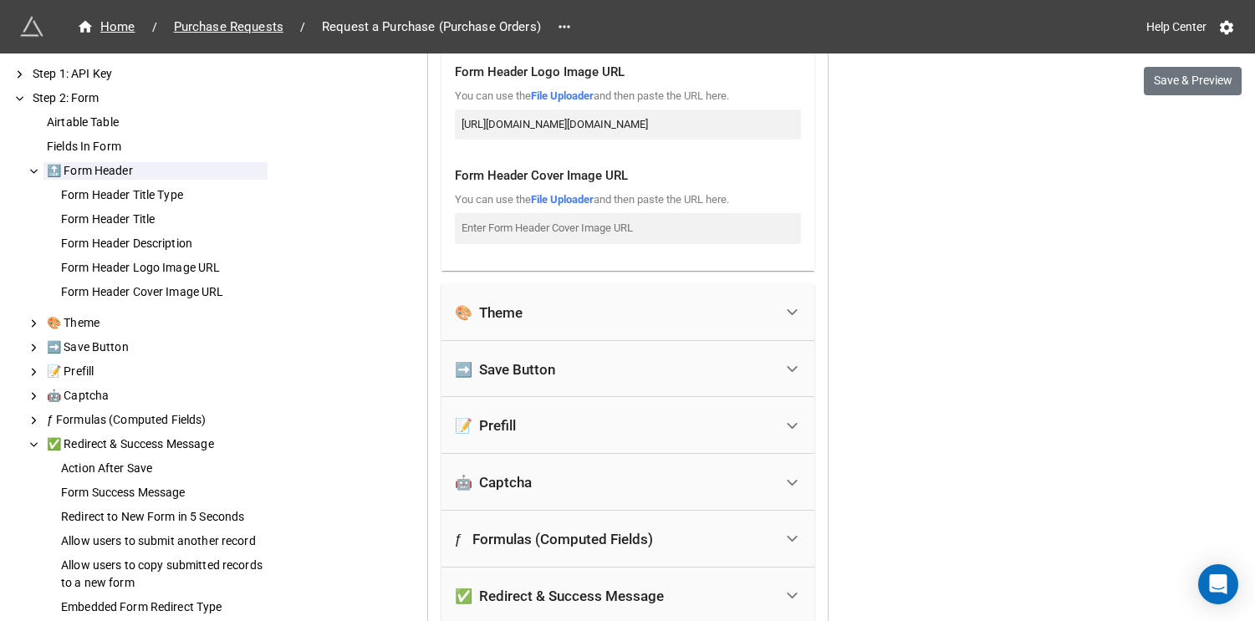
click at [605, 319] on div "🎨 Theme" at bounding box center [614, 312] width 319 height 37
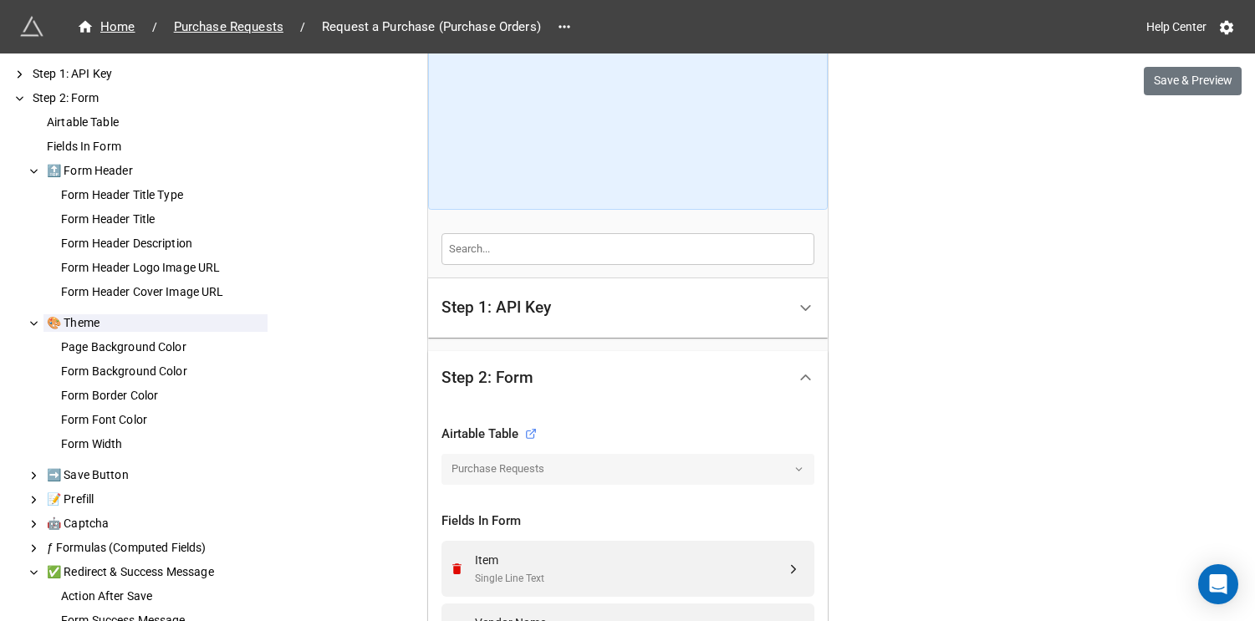
scroll to position [0, 0]
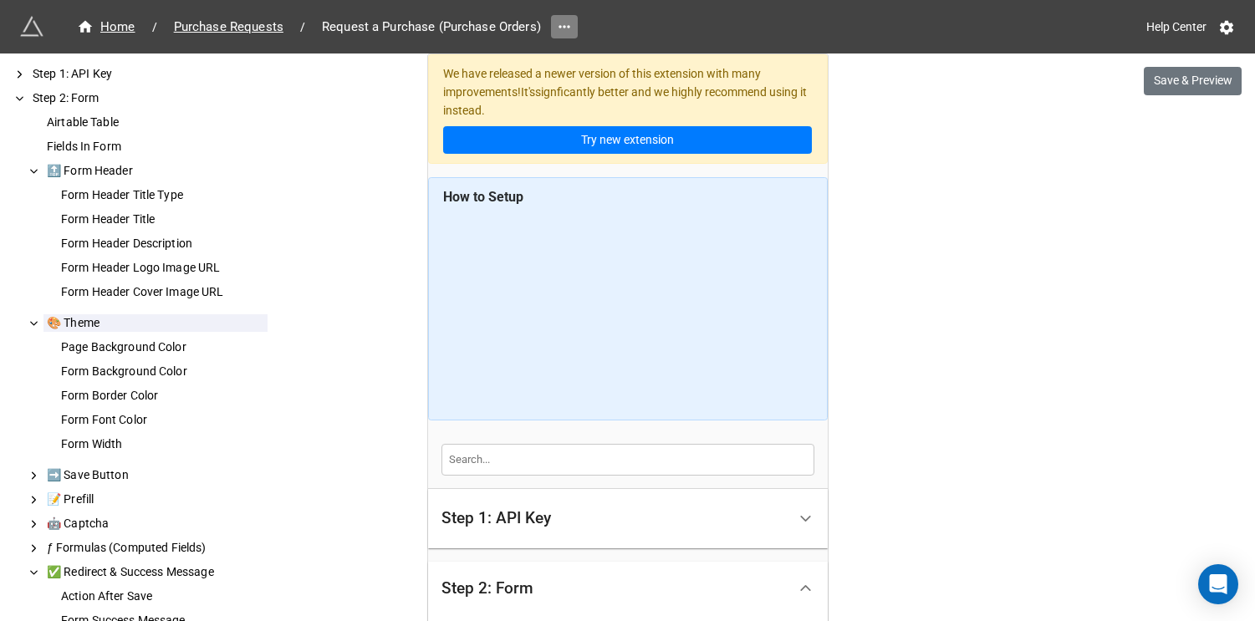
click at [564, 31] on icon at bounding box center [564, 26] width 17 height 17
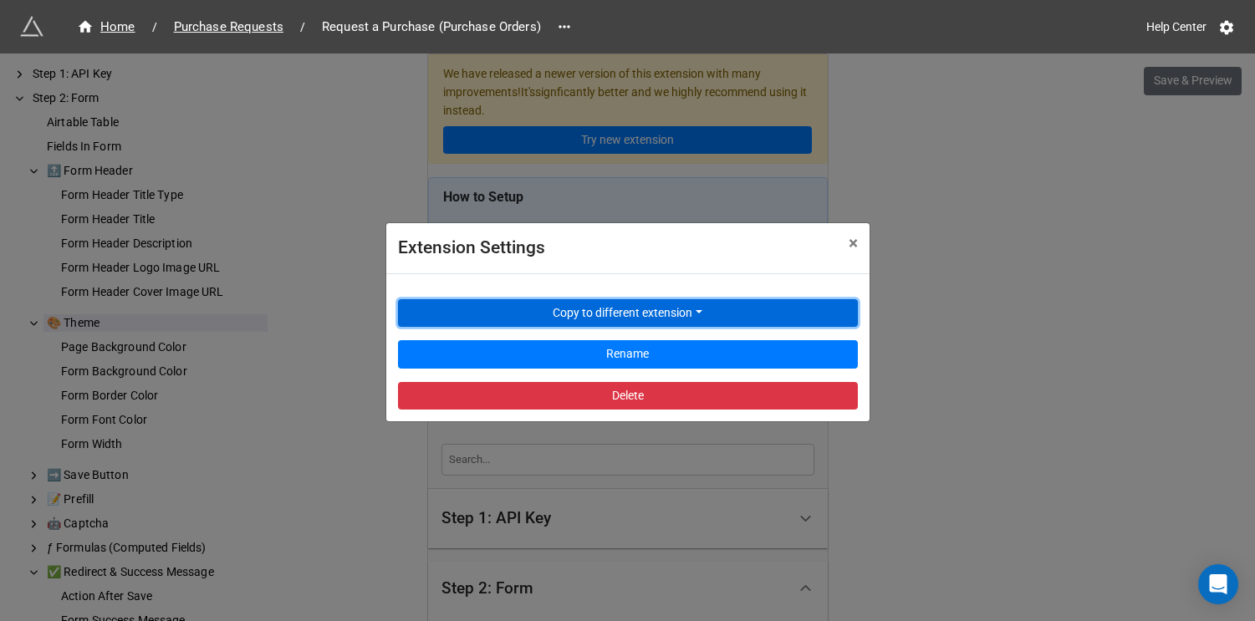
click at [725, 304] on button "Copy to different extension" at bounding box center [628, 313] width 460 height 28
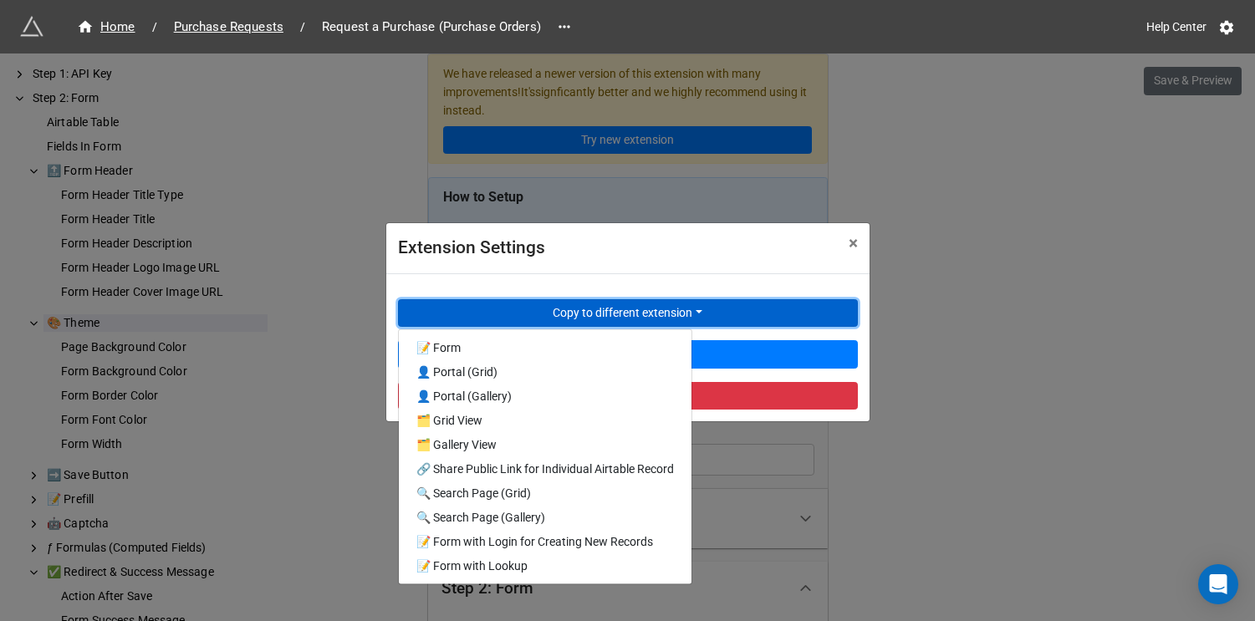
click at [725, 304] on button "Copy to different extension" at bounding box center [628, 313] width 460 height 28
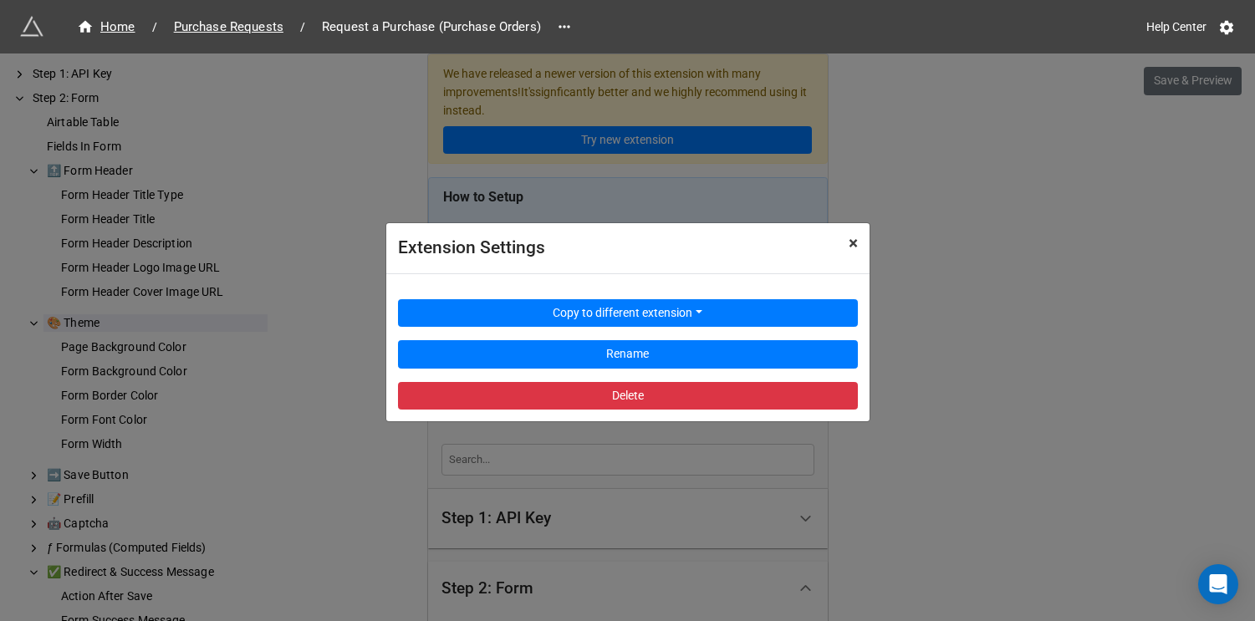
click at [850, 243] on span "×" at bounding box center [853, 243] width 9 height 20
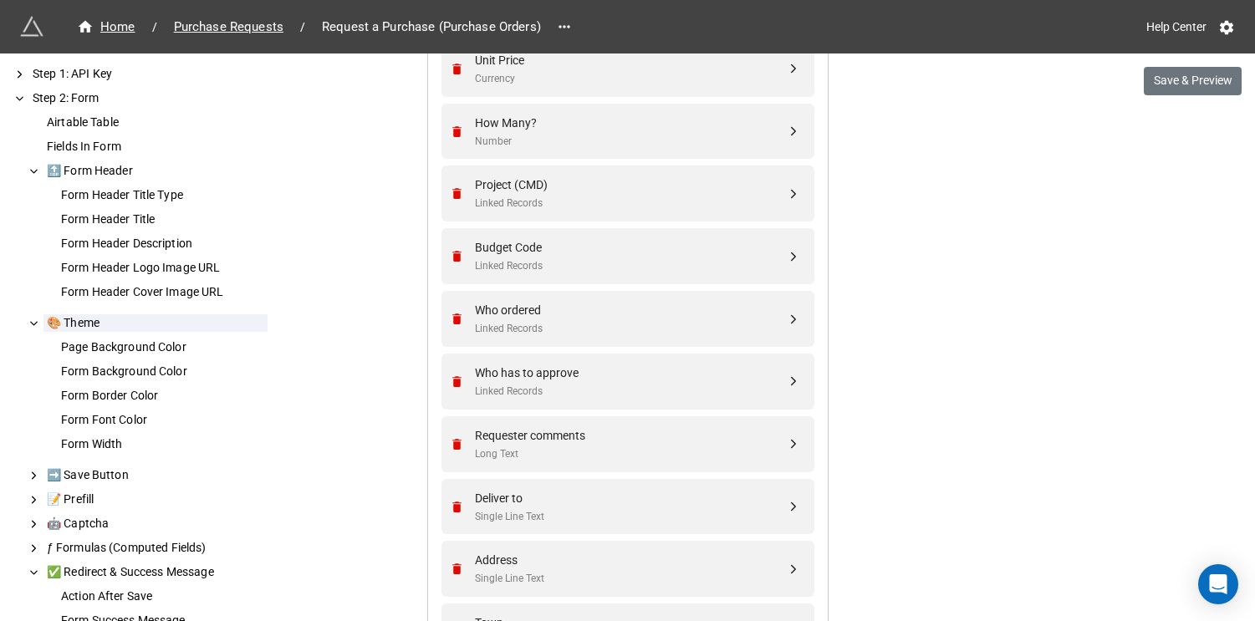
scroll to position [322, 0]
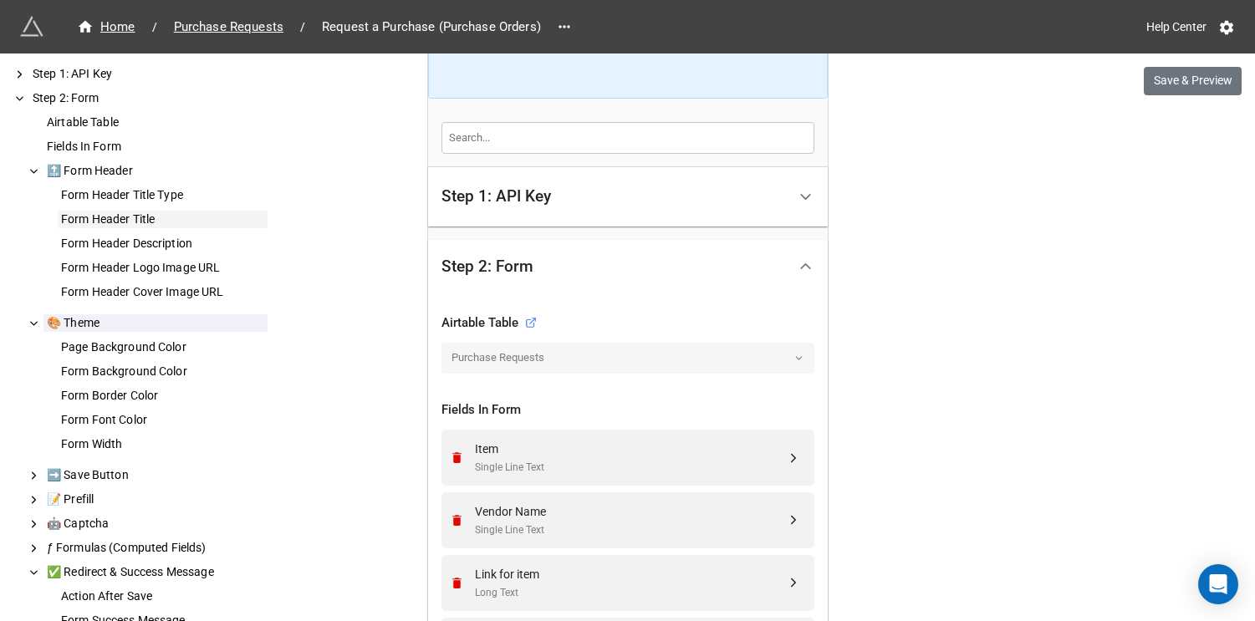
click at [129, 211] on div "Form Header Title" at bounding box center [163, 220] width 210 height 18
click at [139, 241] on div "Form Header Description" at bounding box center [163, 244] width 210 height 18
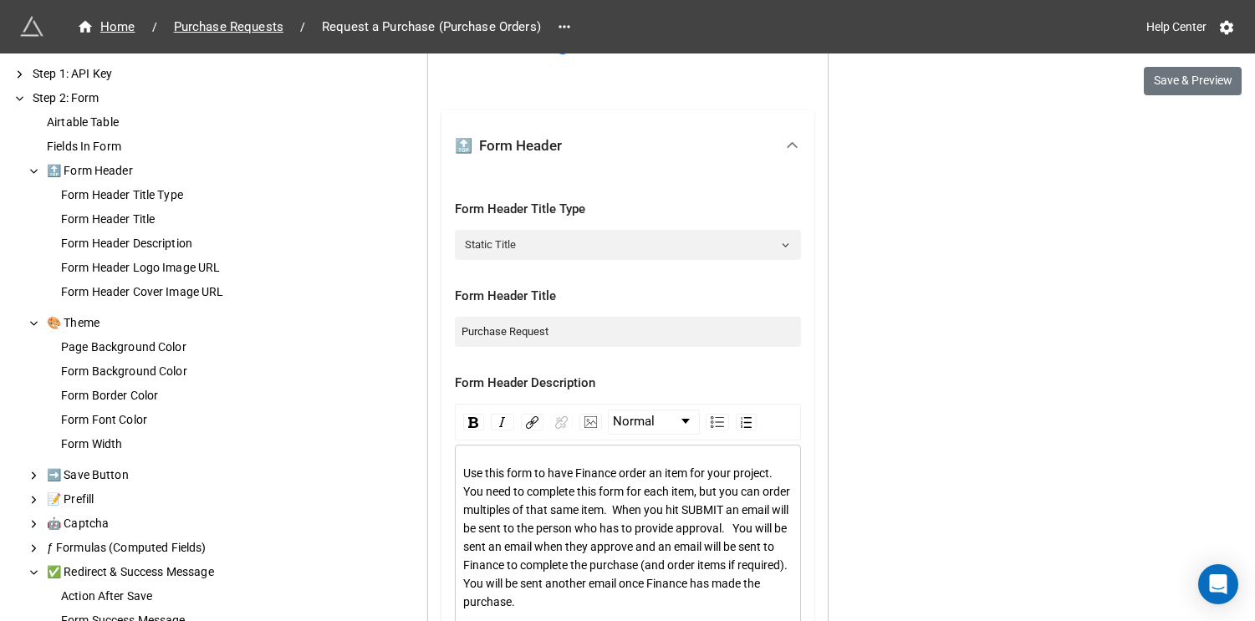
scroll to position [1728, 0]
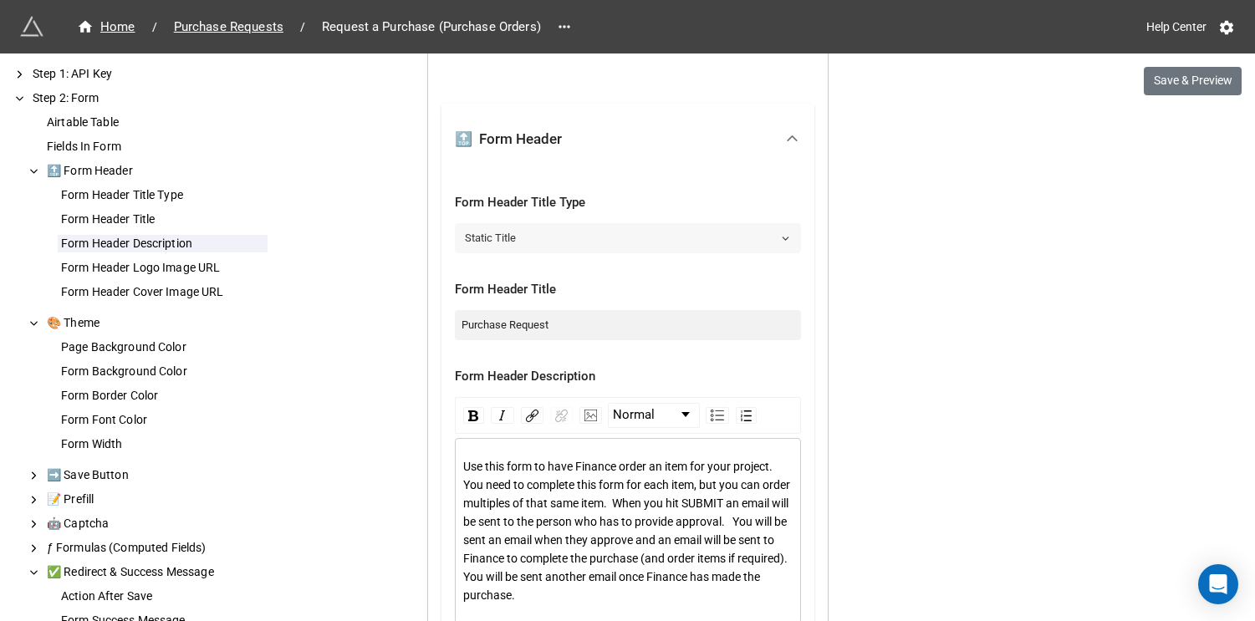
click at [561, 249] on link "Static Title" at bounding box center [628, 238] width 346 height 30
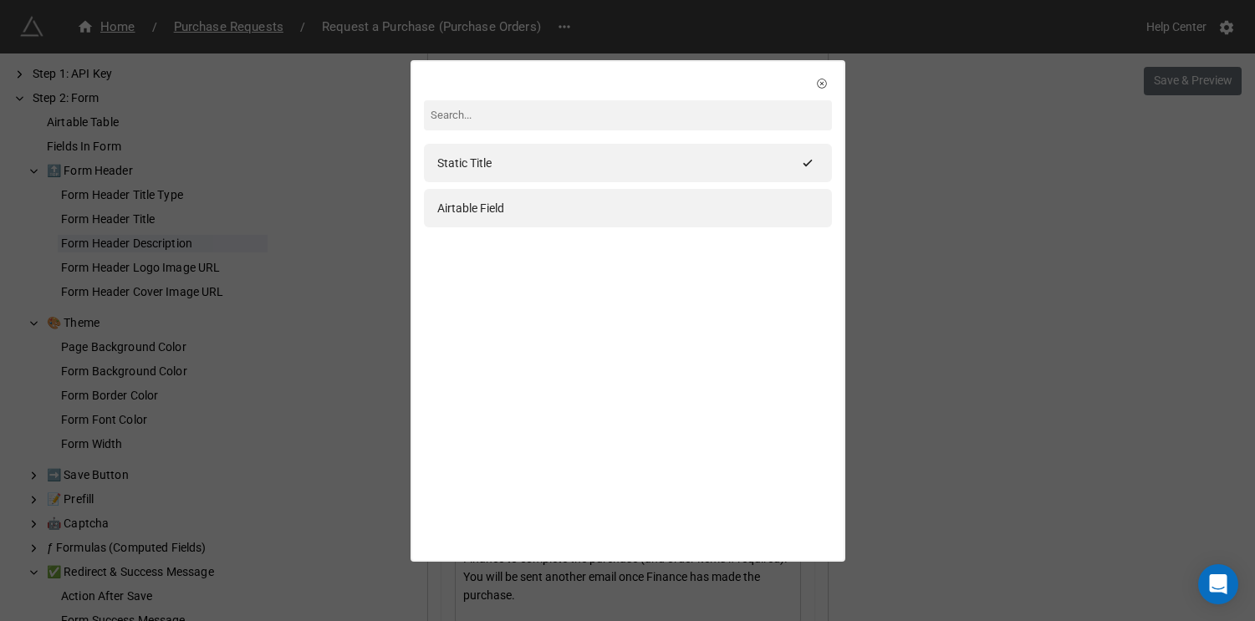
click at [380, 287] on div "Static Title Airtable Field" at bounding box center [627, 310] width 1255 height 621
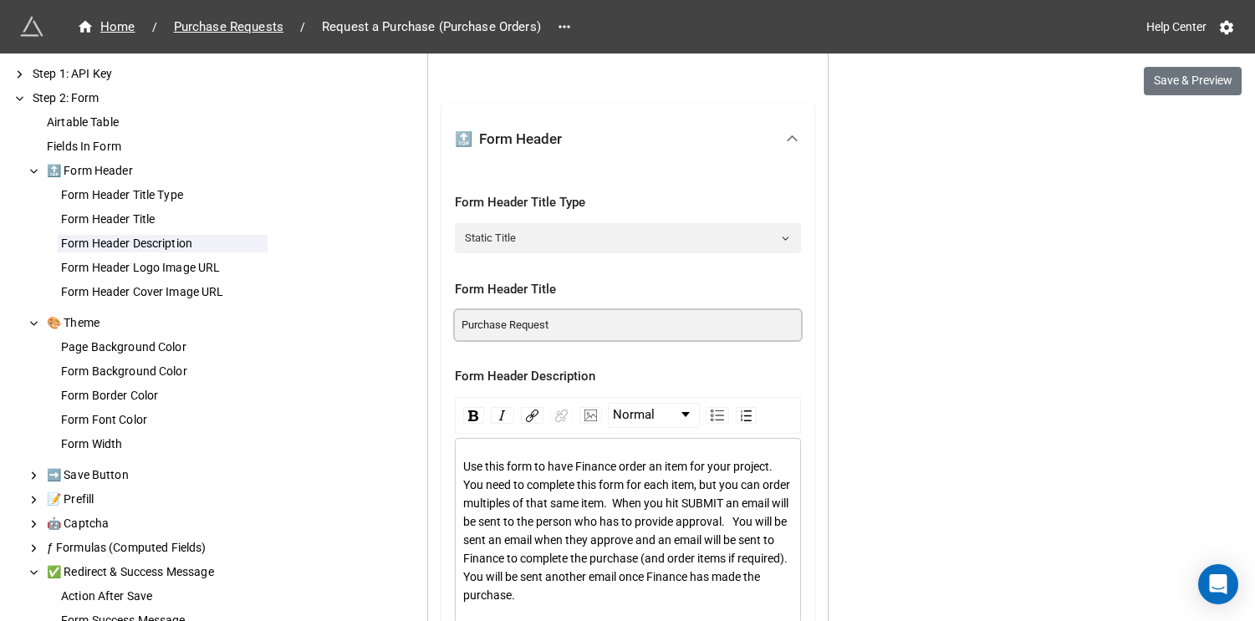
click at [593, 325] on input "Purchase Request" at bounding box center [628, 325] width 346 height 30
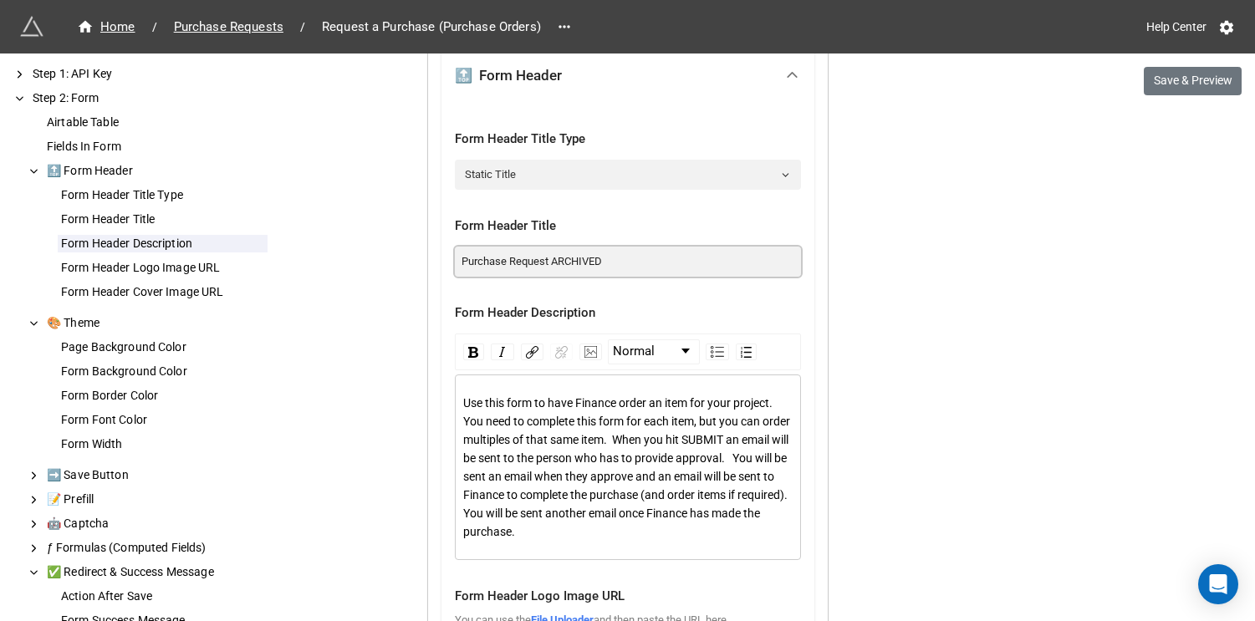
scroll to position [1799, 0]
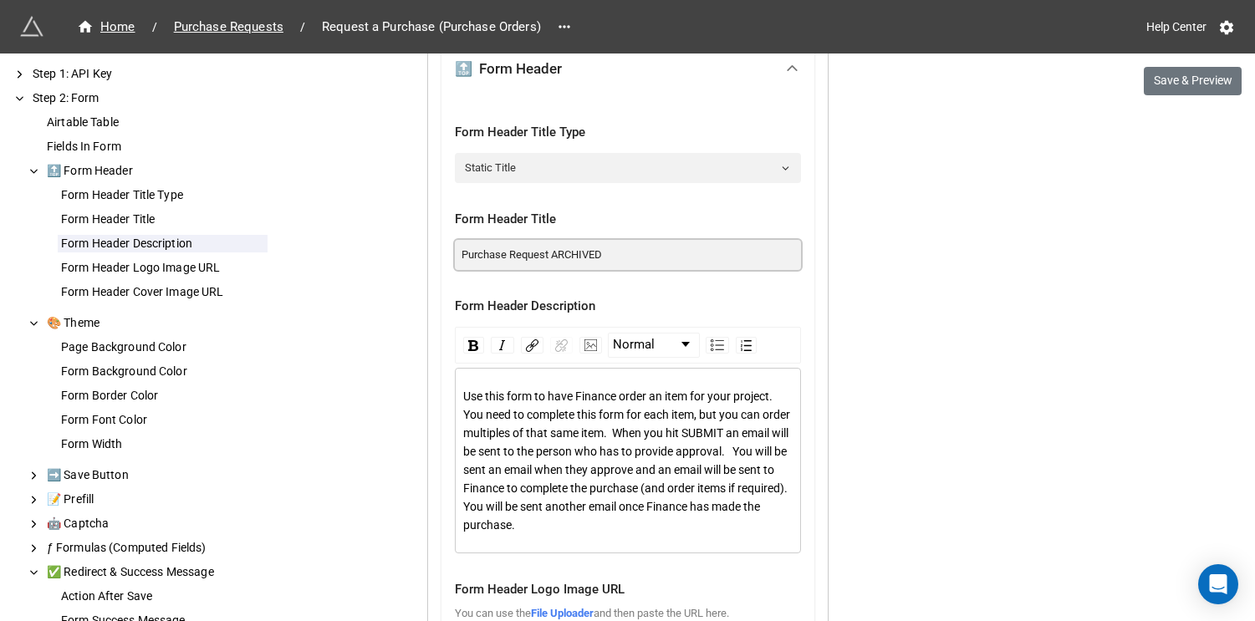
type input "Purchase Request ARCHIVED"
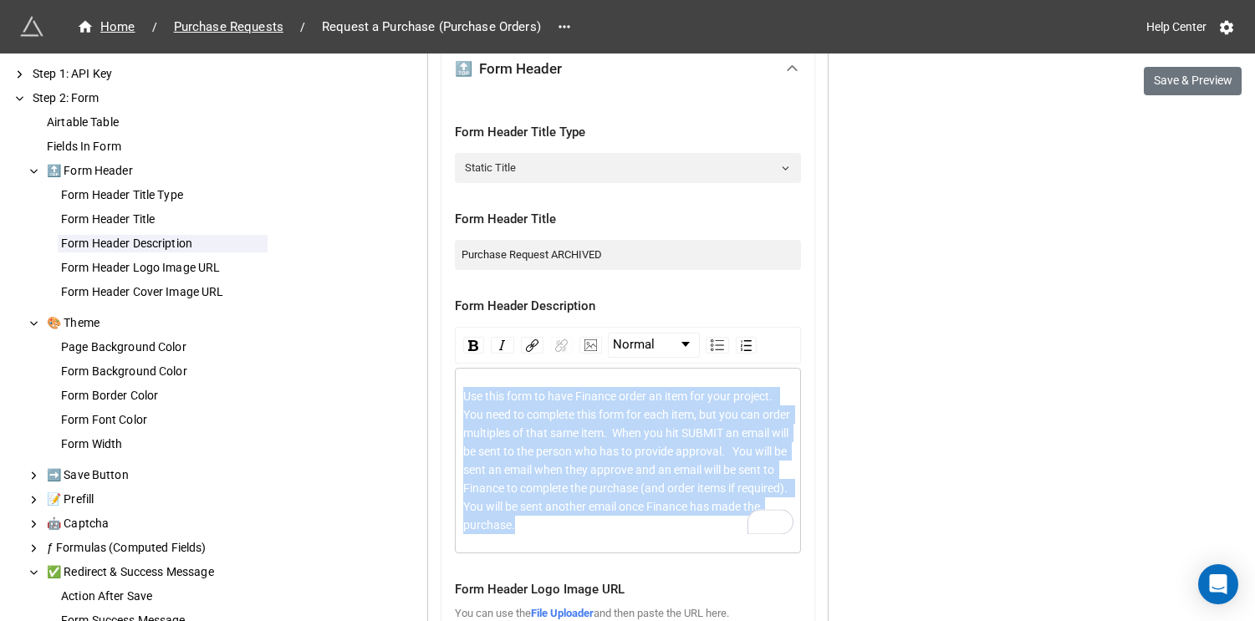
drag, startPoint x: 667, startPoint y: 522, endPoint x: 452, endPoint y: 388, distance: 253.1
click at [455, 389] on div "Use this form to have Finance order an item for your project. You need to compl…" at bounding box center [628, 461] width 346 height 186
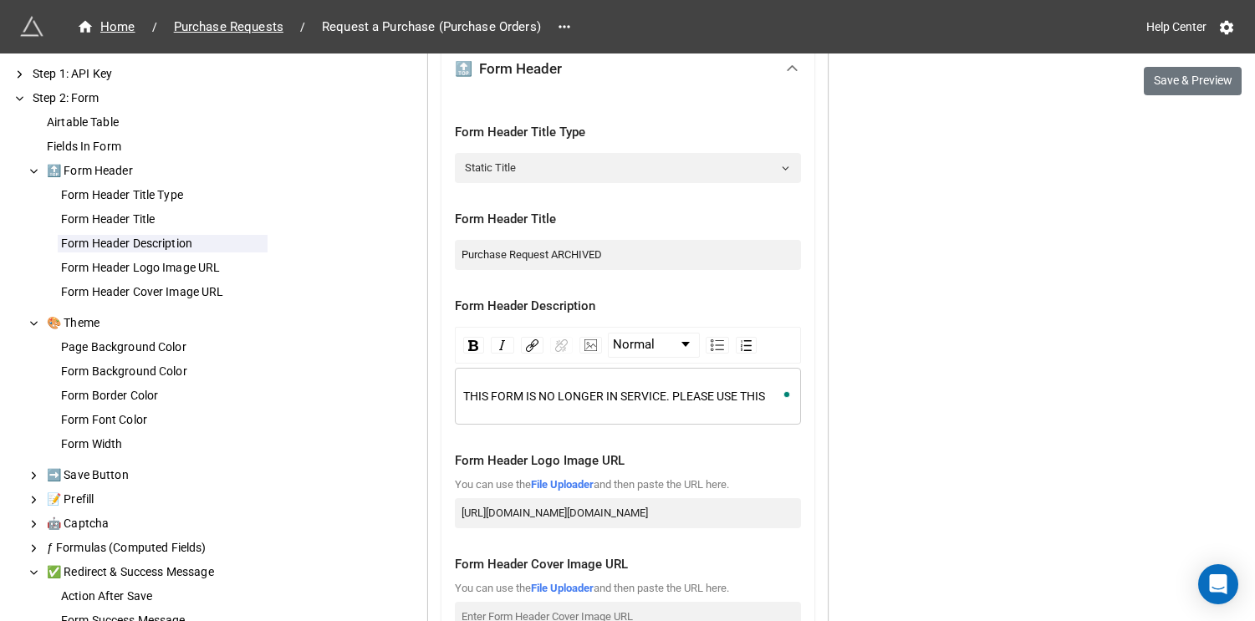
click at [679, 395] on span "THIS FORM IS NO LONGER IN SERVICE. PLEASE USE THIS" at bounding box center [614, 396] width 302 height 13
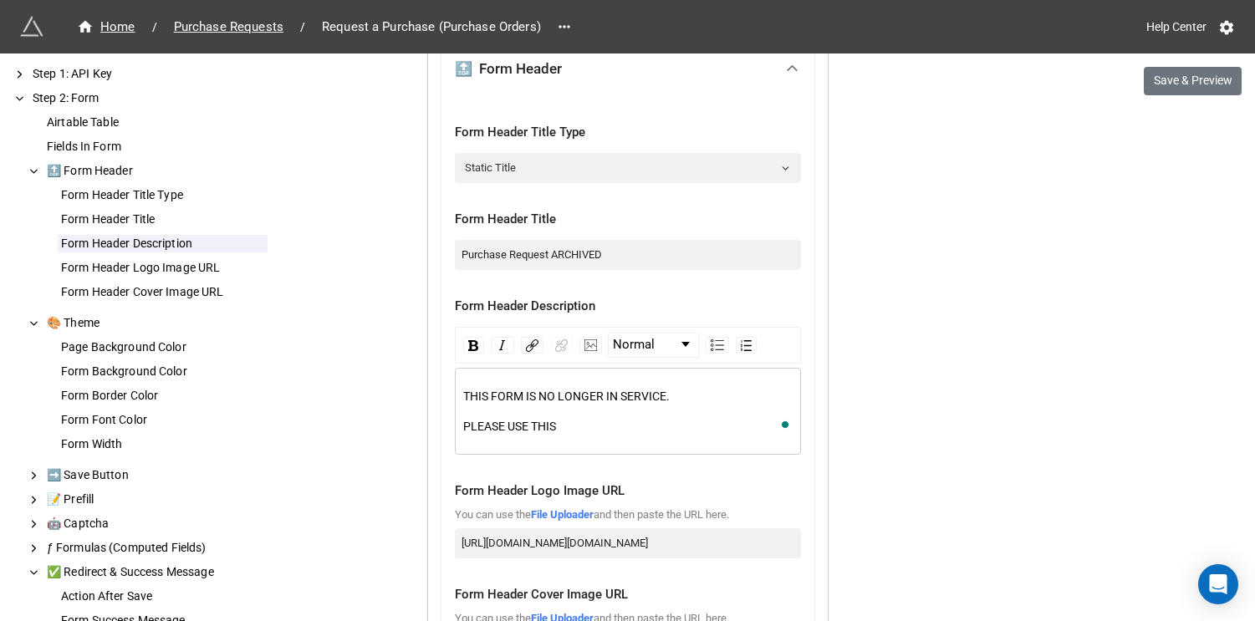
click at [658, 419] on div "PLEASE USE THIS" at bounding box center [628, 426] width 330 height 18
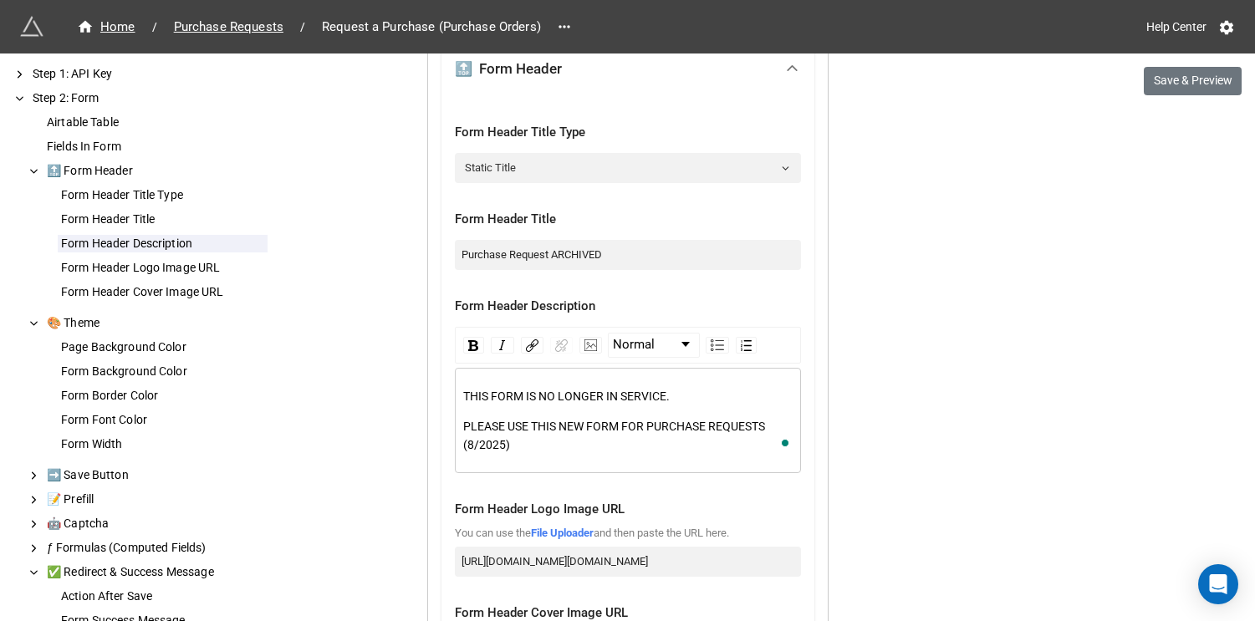
click at [625, 426] on span "PLEASE USE THIS NEW FORM FOR PURCHASE REQUESTS (8/2025)" at bounding box center [615, 436] width 304 height 32
drag, startPoint x: 781, startPoint y: 423, endPoint x: 560, endPoint y: 430, distance: 220.8
click at [560, 430] on div "PLEASE USE THIS NEW FORM FOR PURCHASE REQUESTS (8/2025)" at bounding box center [628, 435] width 330 height 37
click at [528, 345] on img "rdw-link-control" at bounding box center [532, 345] width 13 height 13
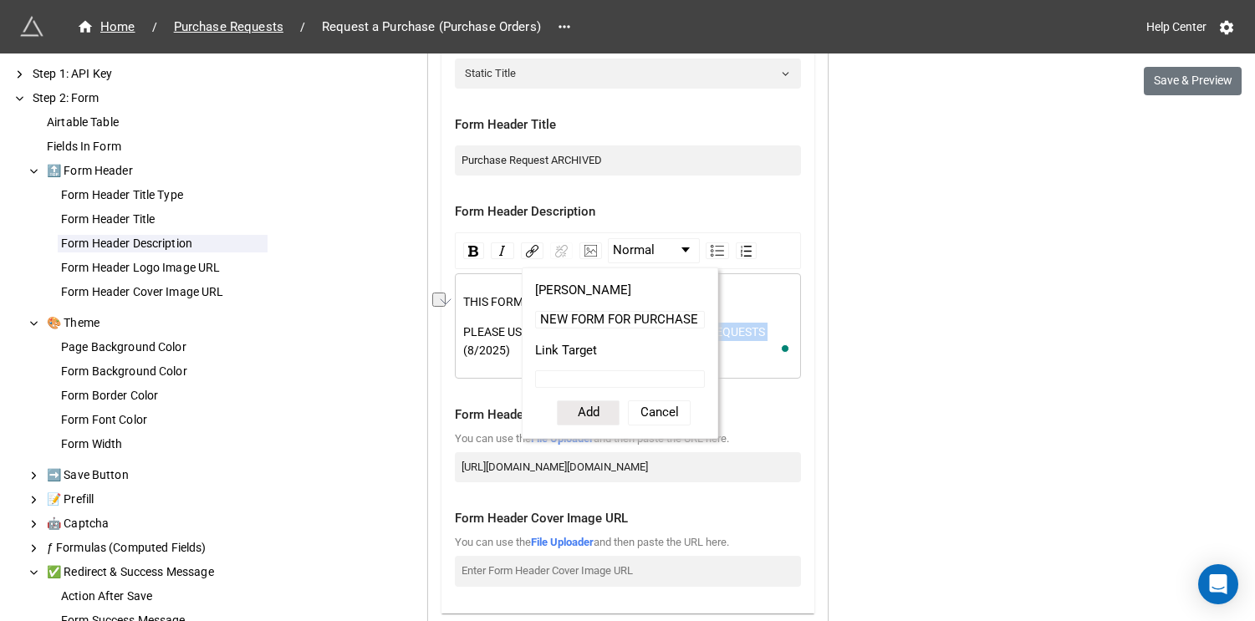
scroll to position [1903, 0]
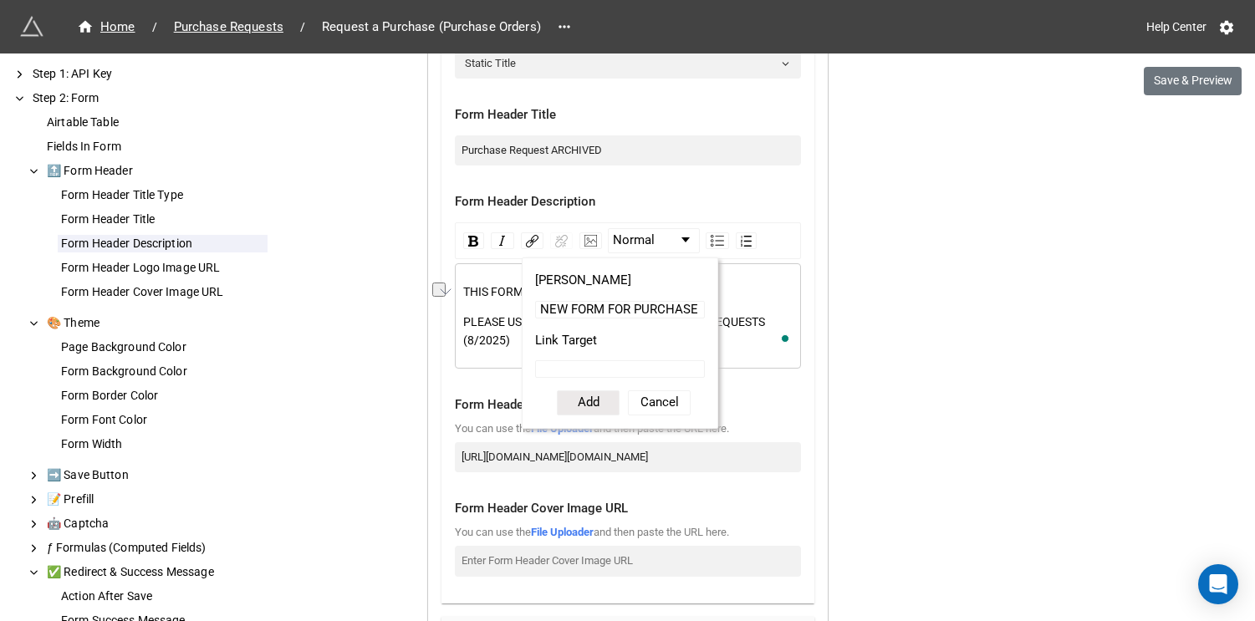
click at [589, 370] on input "Link Target" at bounding box center [620, 369] width 170 height 18
paste input "To approve this purchase request, please click on this link: [Approval]()"
type input "To approve this purchase request, please click on this link: [Approval]()"
paste input "[URL][DOMAIN_NAME]"
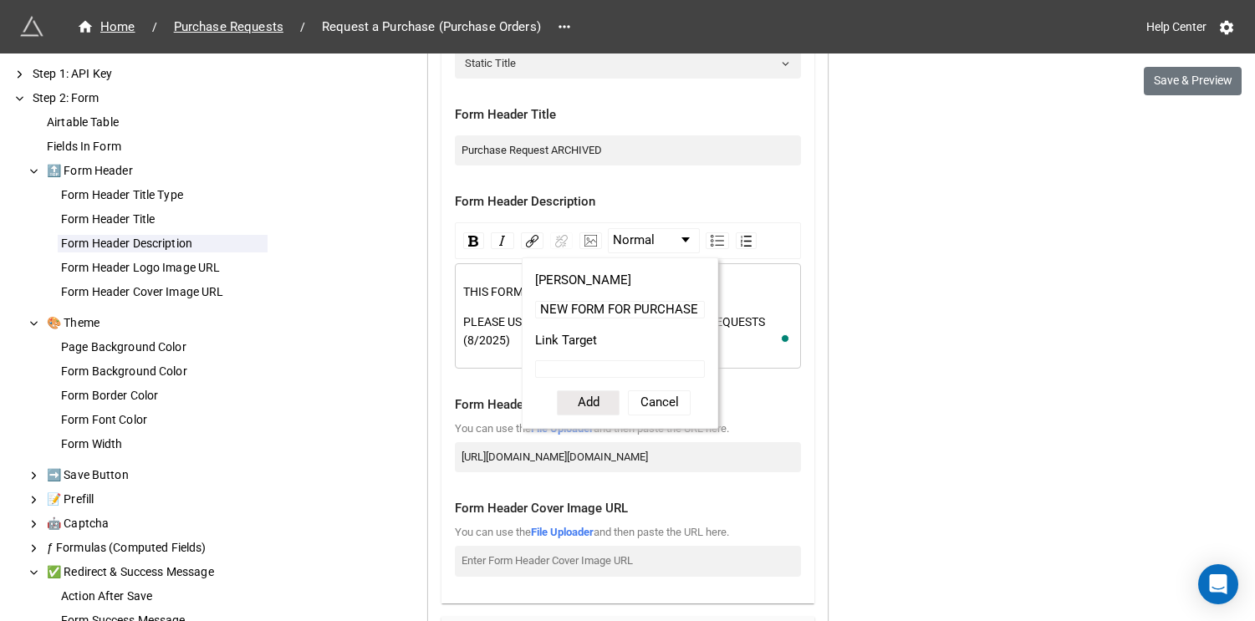
type input "[URL][DOMAIN_NAME]"
click at [579, 403] on button "Add" at bounding box center [588, 402] width 63 height 25
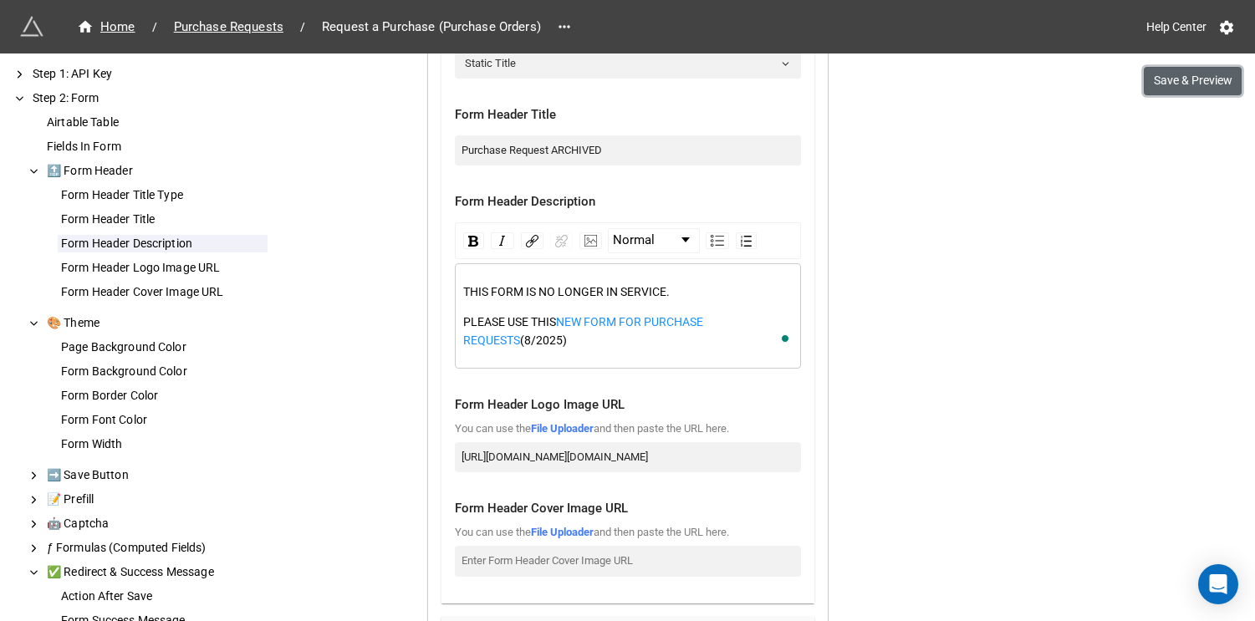
click at [1044, 78] on button "Save & Preview" at bounding box center [1193, 81] width 98 height 28
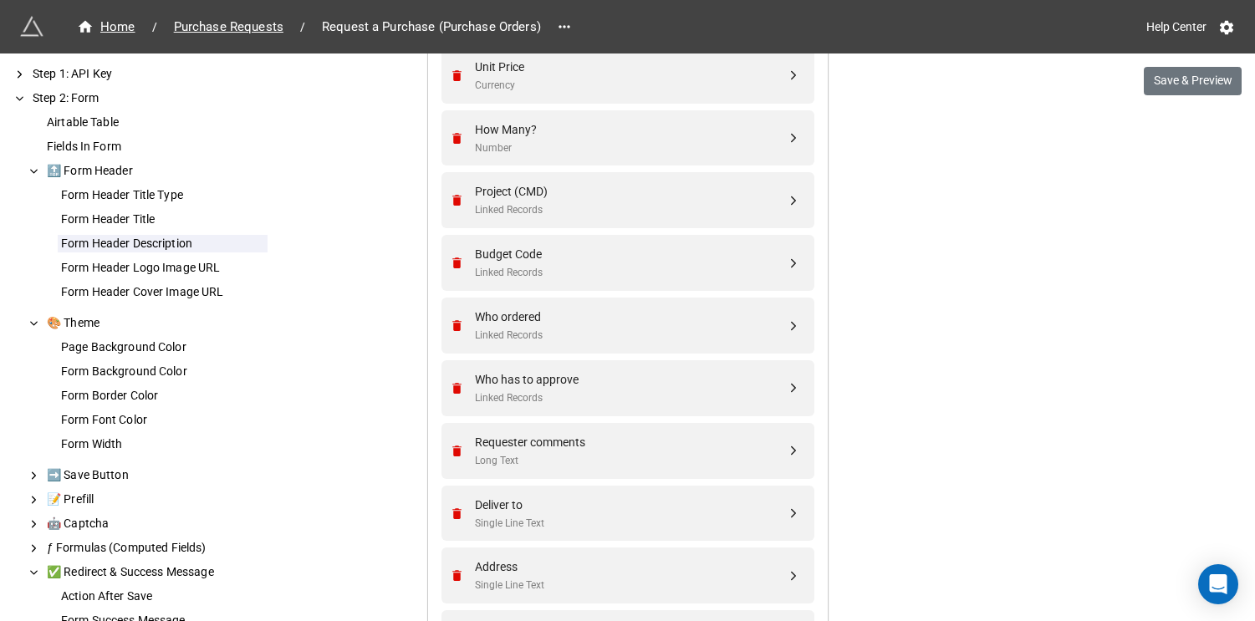
scroll to position [0, 0]
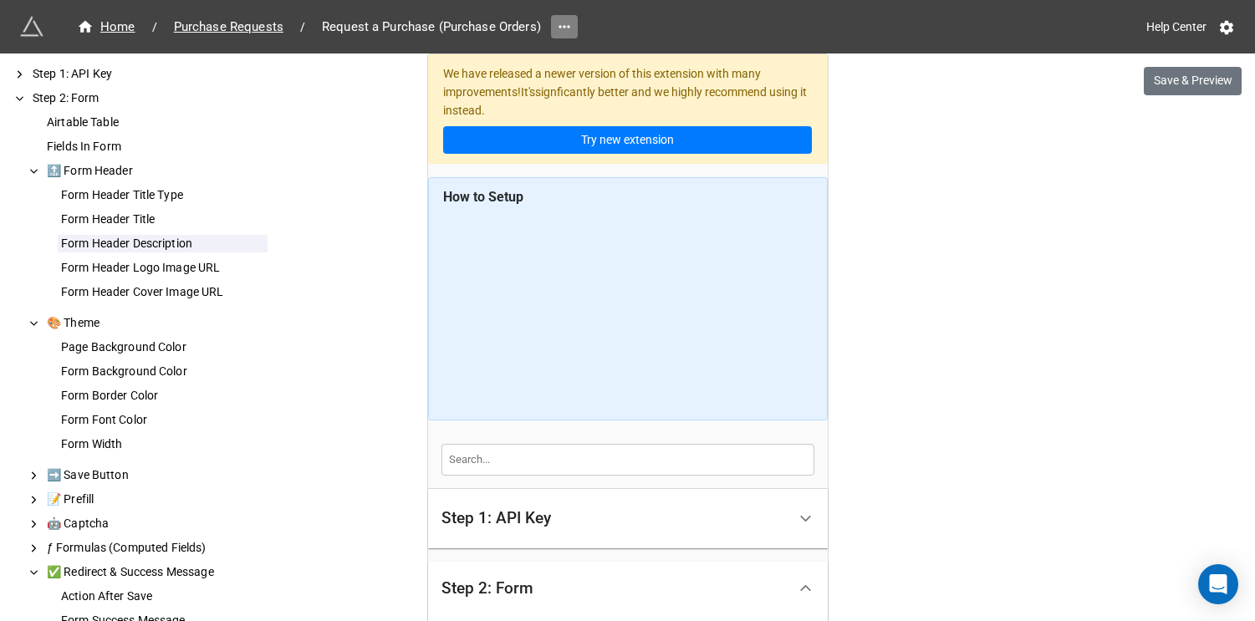
click at [562, 23] on icon at bounding box center [564, 26] width 17 height 17
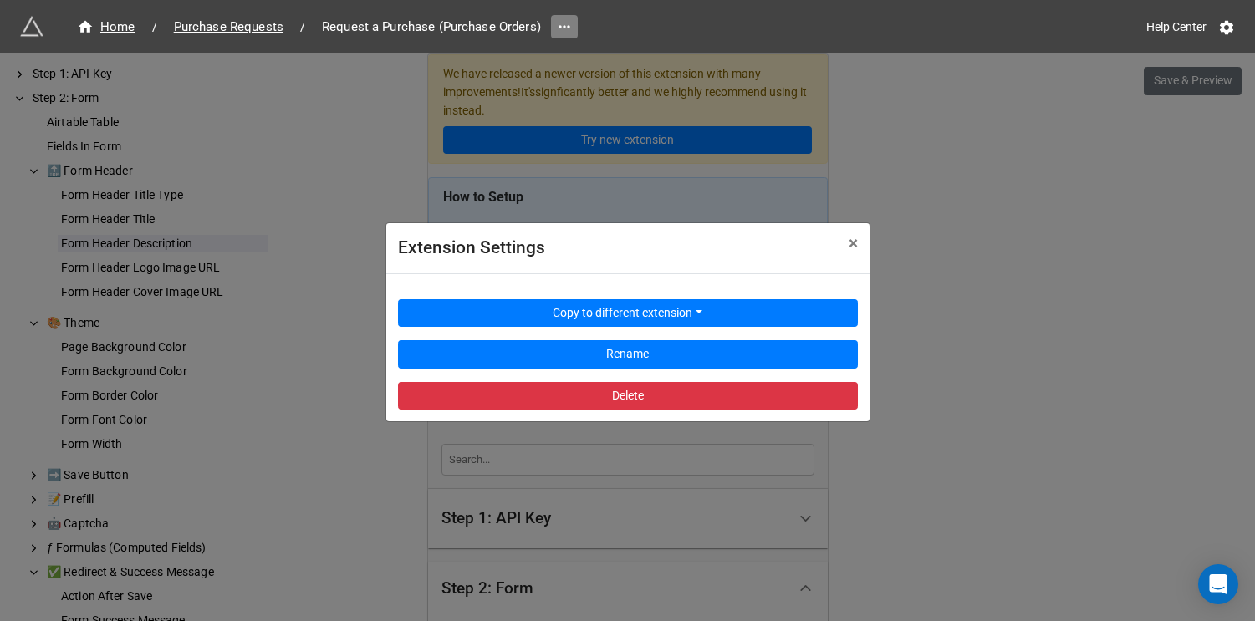
click at [562, 23] on icon at bounding box center [564, 26] width 17 height 17
click at [258, 18] on span "Purchase Requests" at bounding box center [229, 27] width 130 height 19
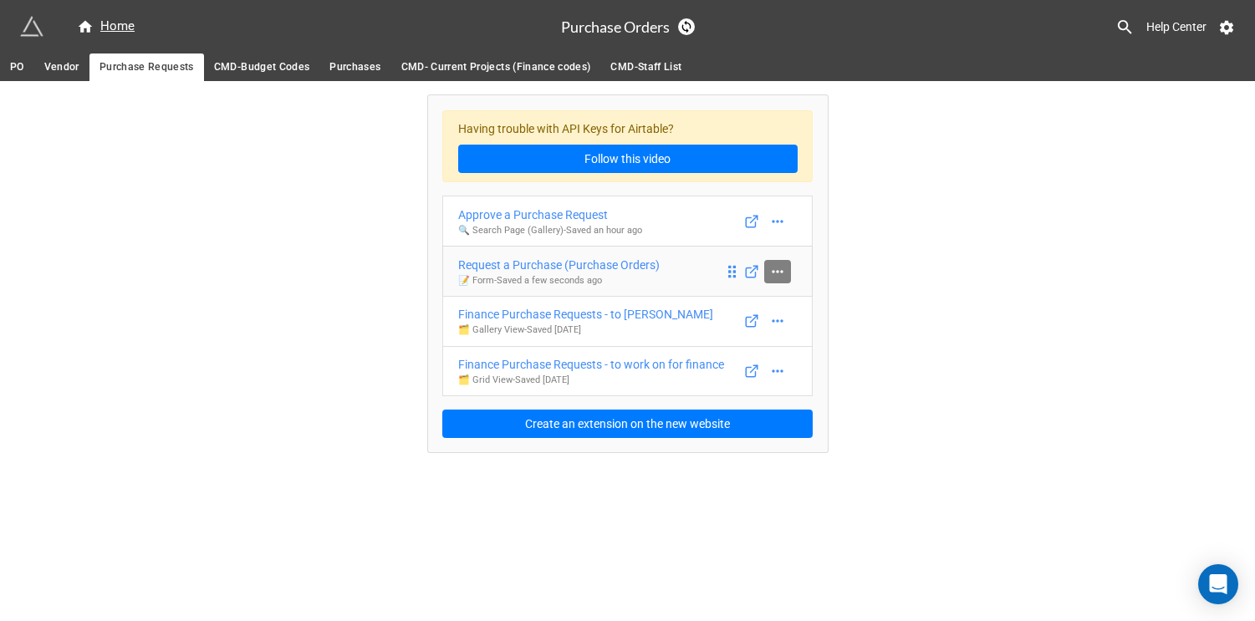
click at [783, 263] on icon at bounding box center [777, 271] width 17 height 17
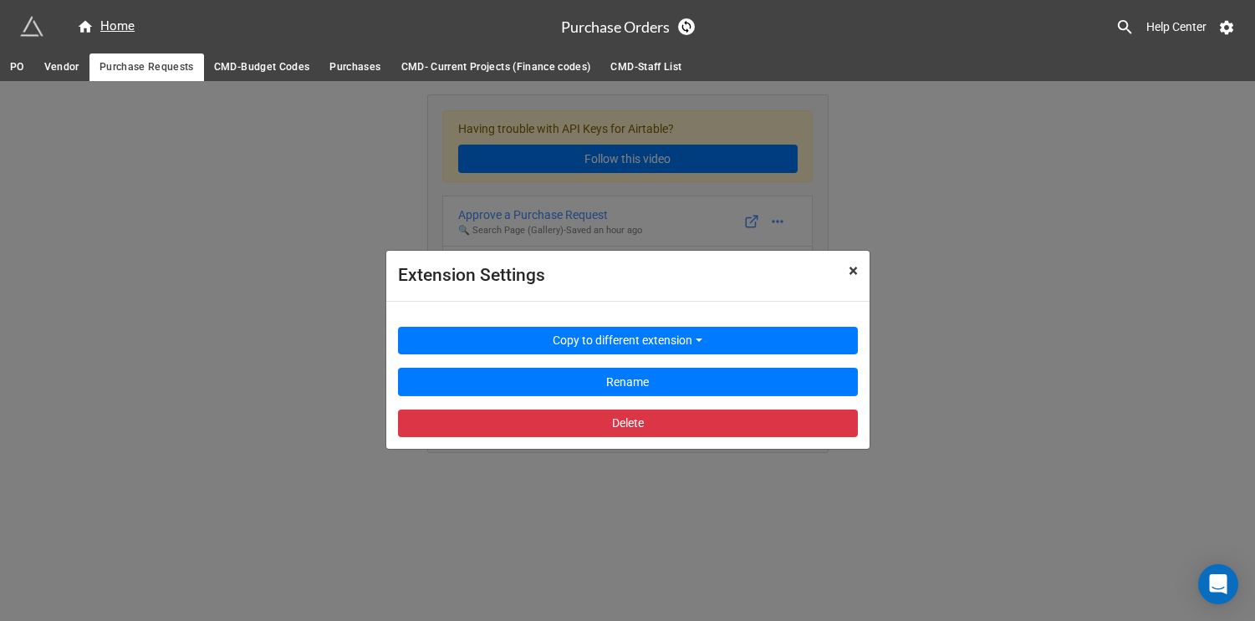
click at [850, 263] on span "×" at bounding box center [853, 271] width 9 height 20
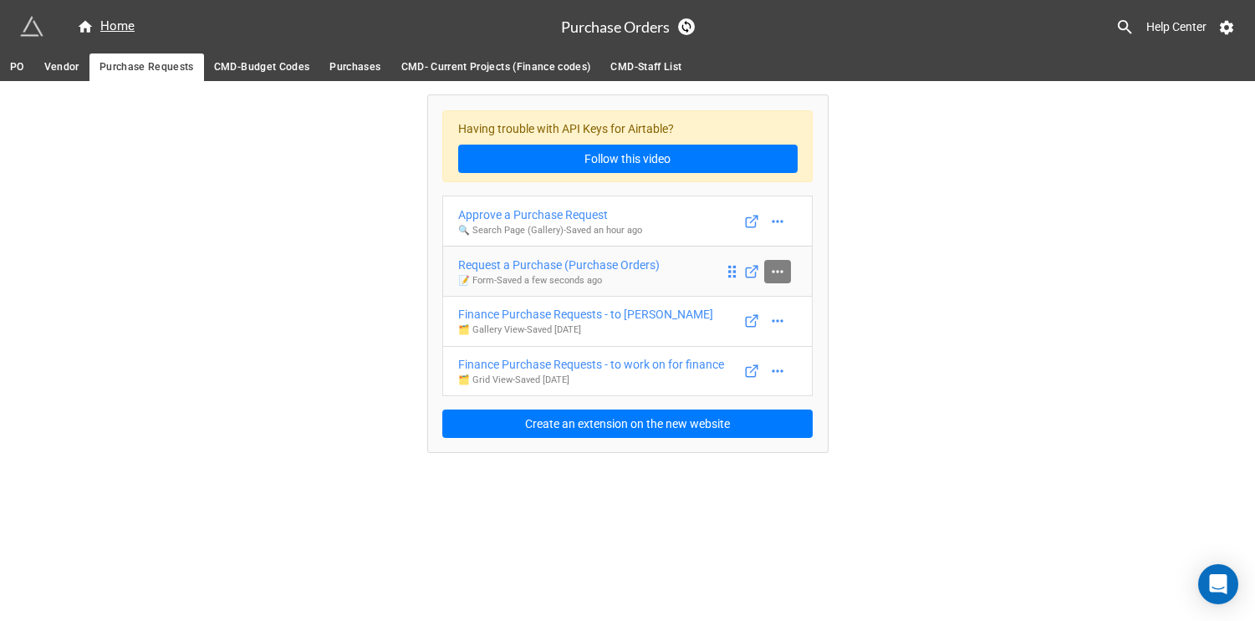
click at [775, 273] on icon at bounding box center [777, 271] width 17 height 17
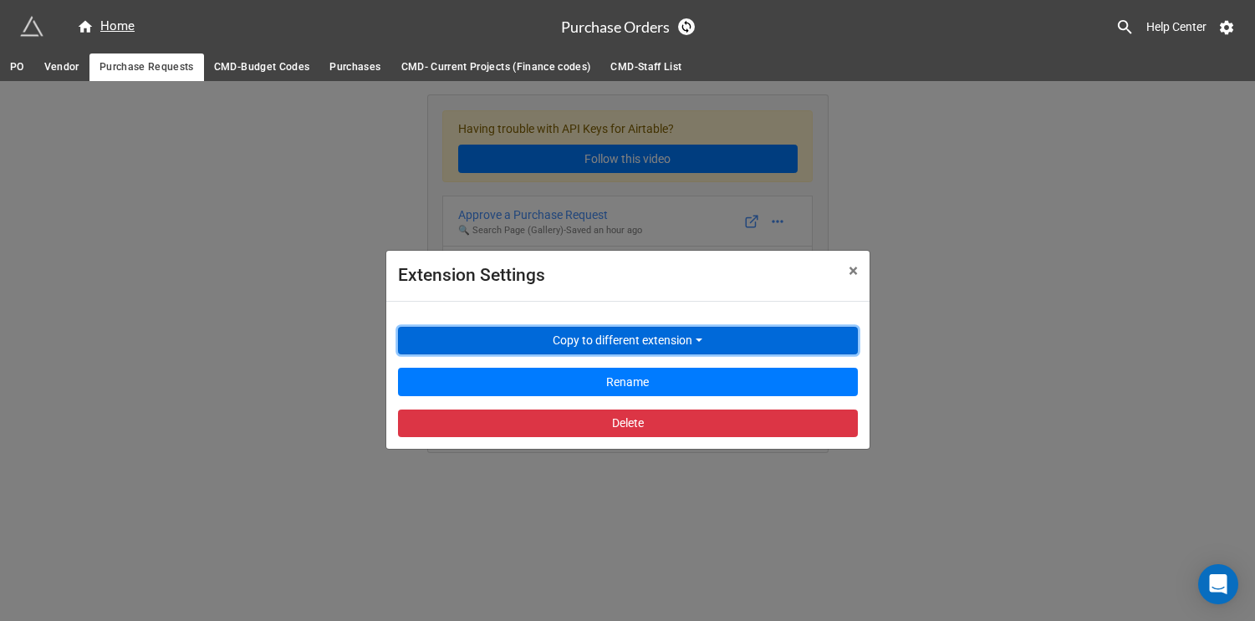
click at [695, 338] on button "Copy to different extension" at bounding box center [628, 341] width 460 height 28
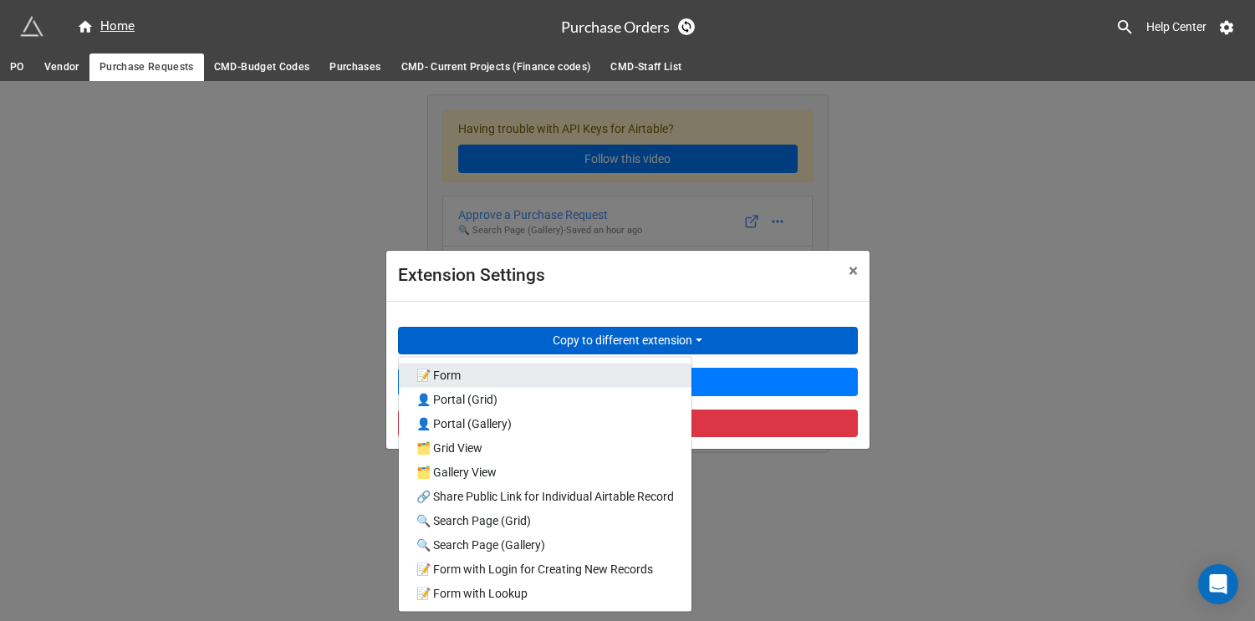
click at [663, 369] on link "📝 Form" at bounding box center [545, 375] width 293 height 24
